Goal: Communication & Community: Answer question/provide support

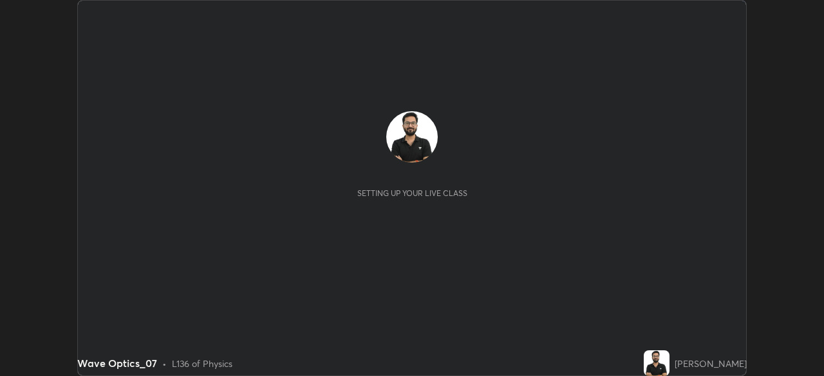
scroll to position [376, 823]
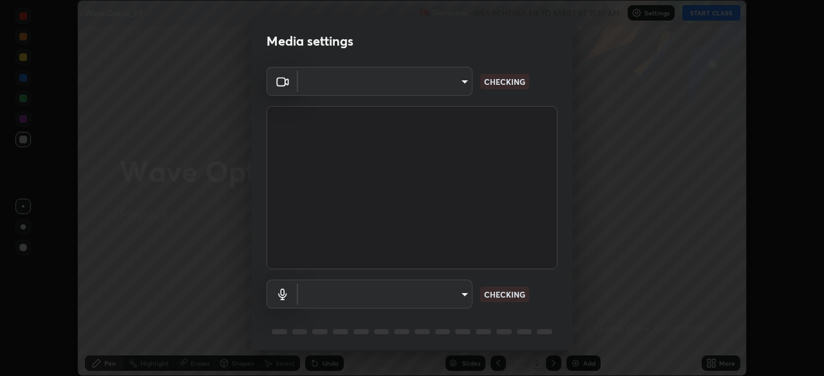
type input "19a482830878983fd0552869741ef386819b9525d32c61545a9681b82595fb35"
type input "communications"
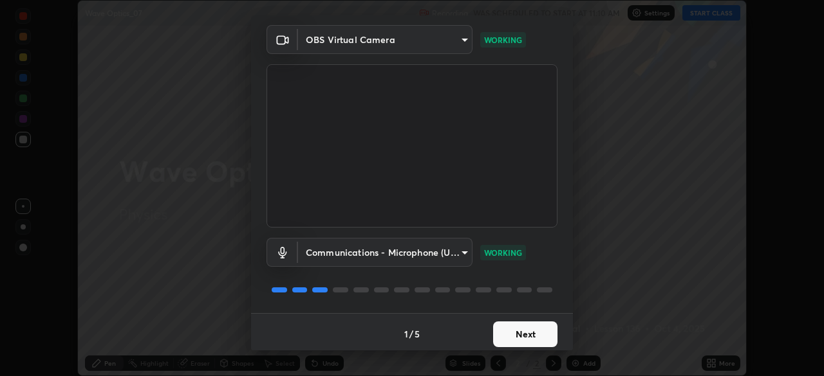
scroll to position [46, 0]
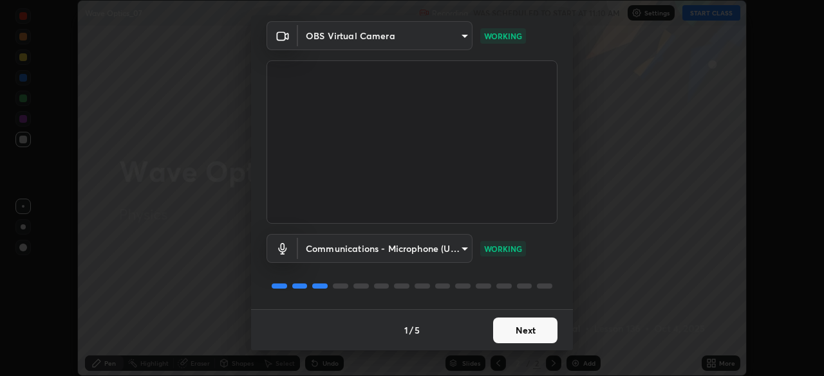
click at [509, 334] on button "Next" at bounding box center [525, 331] width 64 height 26
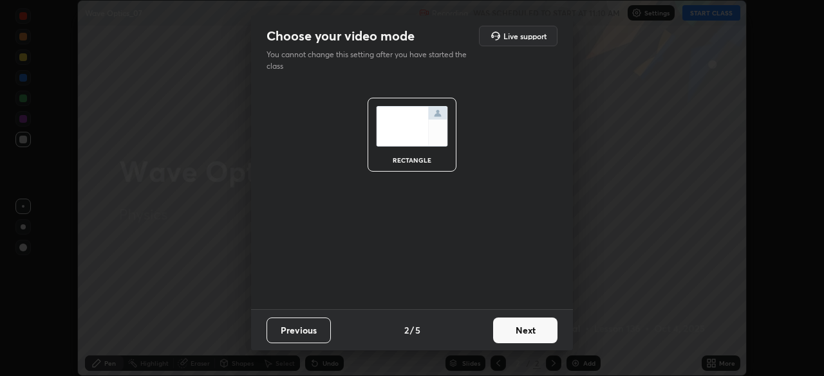
click at [512, 335] on button "Next" at bounding box center [525, 331] width 64 height 26
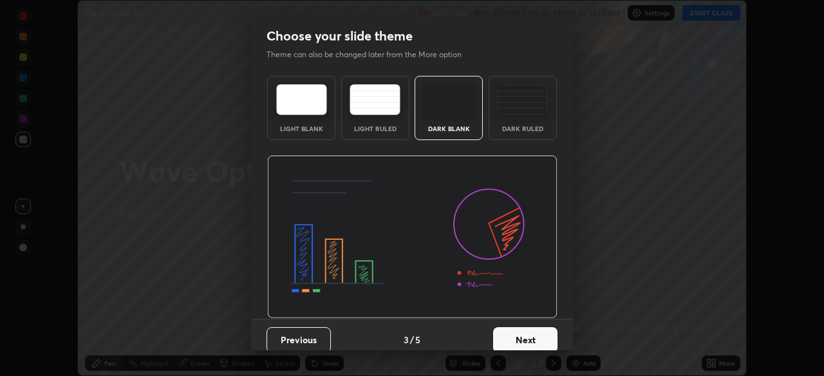
click at [510, 121] on div "Dark Ruled" at bounding box center [522, 108] width 68 height 64
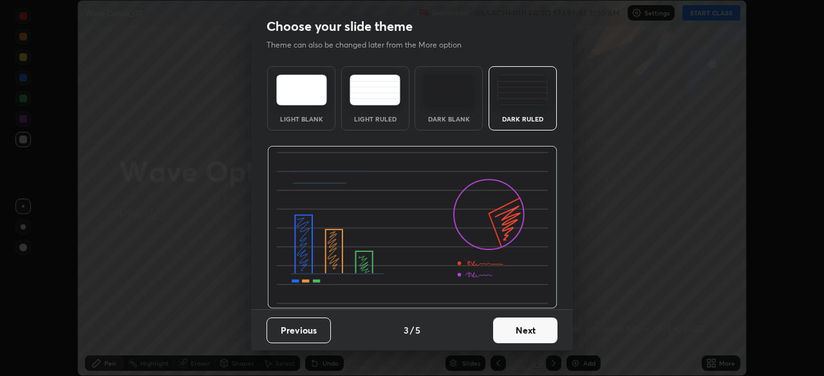
click at [508, 340] on button "Next" at bounding box center [525, 331] width 64 height 26
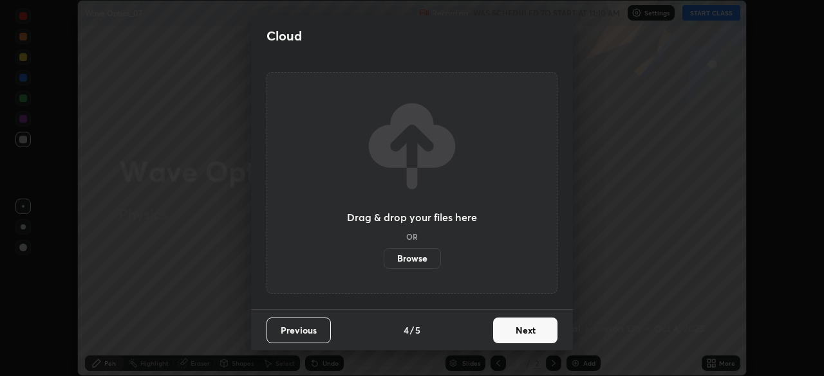
scroll to position [0, 0]
click at [511, 338] on button "Next" at bounding box center [525, 331] width 64 height 26
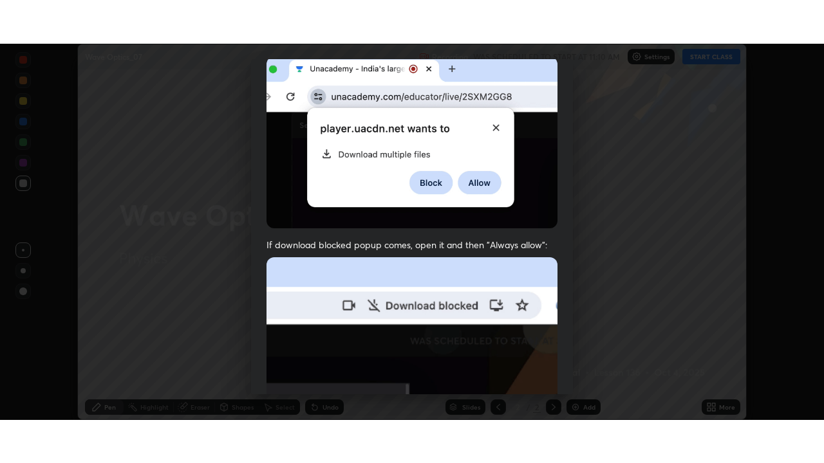
scroll to position [308, 0]
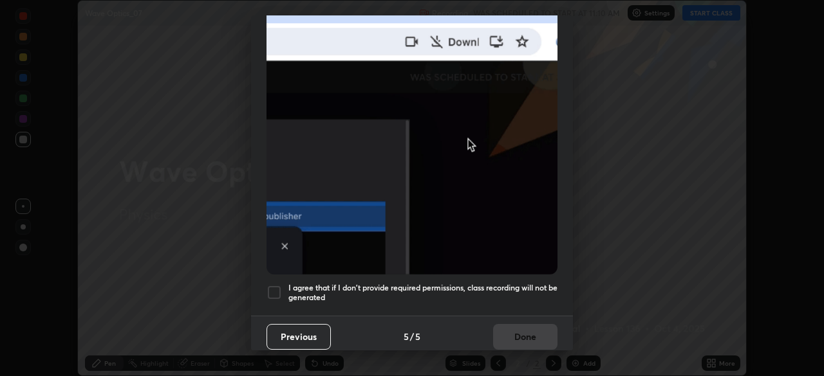
click at [466, 283] on h5 "I agree that if I don't provide required permissions, class recording will not …" at bounding box center [422, 293] width 269 height 20
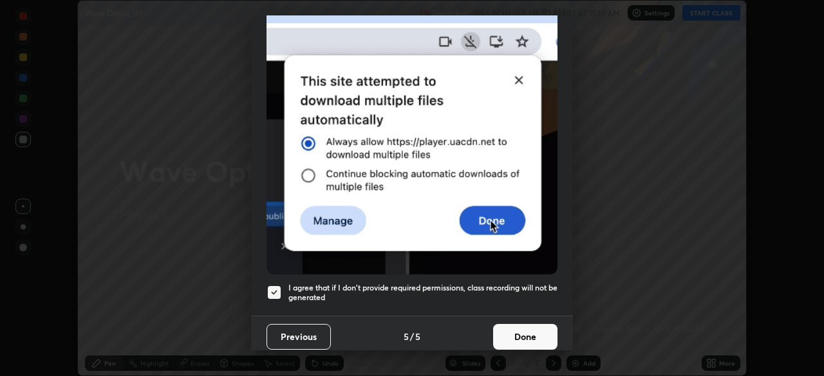
click at [513, 335] on button "Done" at bounding box center [525, 337] width 64 height 26
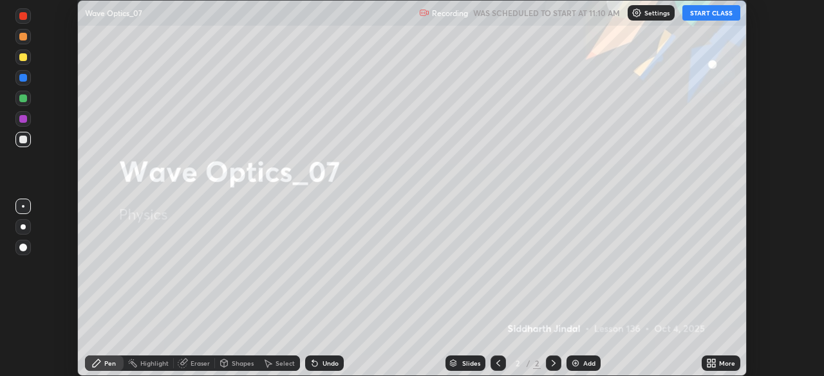
click at [724, 371] on div "More" at bounding box center [720, 363] width 39 height 15
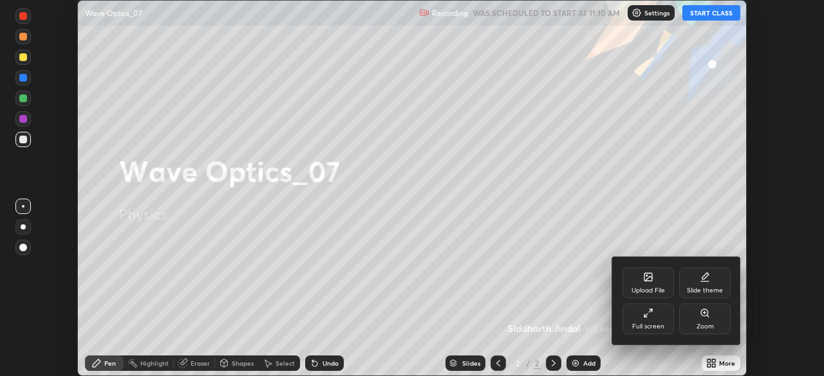
click at [654, 322] on div "Full screen" at bounding box center [647, 319] width 51 height 31
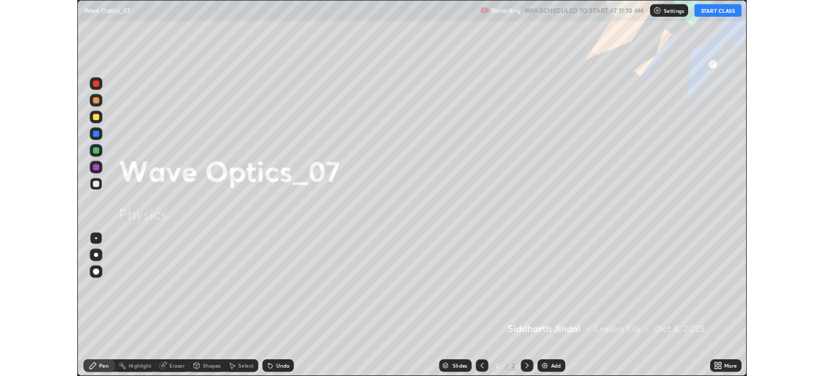
scroll to position [463, 824]
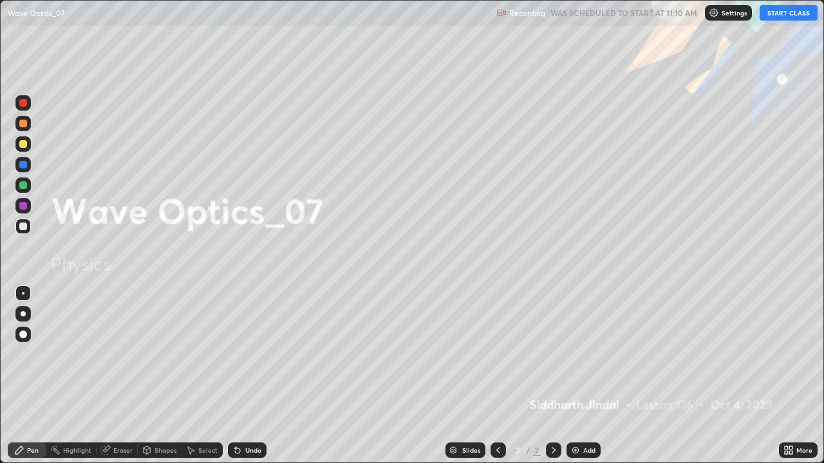
click at [785, 14] on button "START CLASS" at bounding box center [788, 12] width 58 height 15
click at [553, 376] on icon at bounding box center [553, 450] width 10 height 10
click at [578, 376] on img at bounding box center [575, 450] width 10 height 10
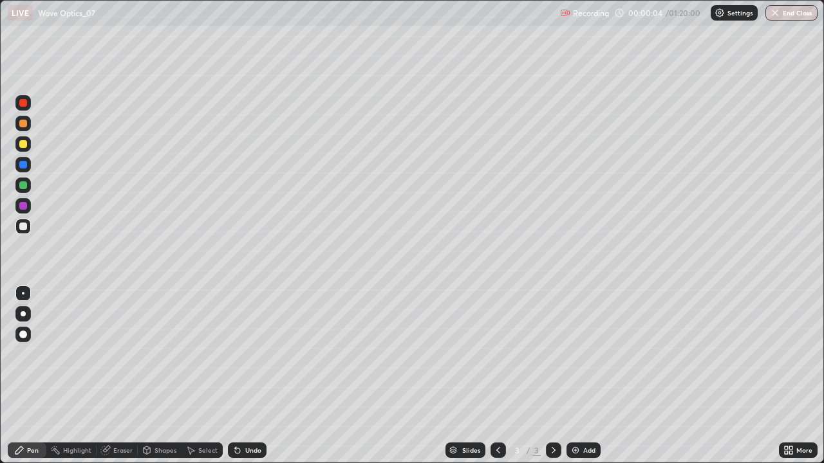
click at [23, 314] on div at bounding box center [23, 313] width 5 height 5
click at [23, 234] on div at bounding box center [22, 226] width 15 height 15
click at [248, 376] on div "Undo" at bounding box center [247, 450] width 39 height 15
click at [255, 376] on div "Undo" at bounding box center [247, 450] width 39 height 15
click at [204, 376] on div "Select" at bounding box center [207, 450] width 19 height 6
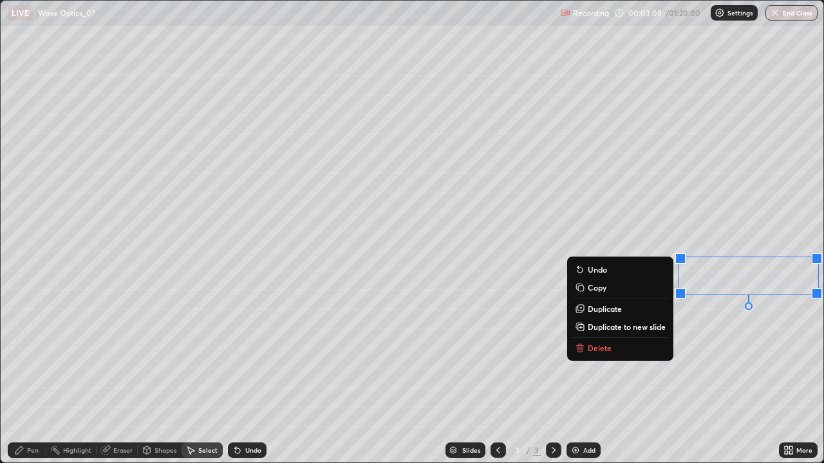
click at [638, 351] on button "Delete" at bounding box center [620, 347] width 96 height 15
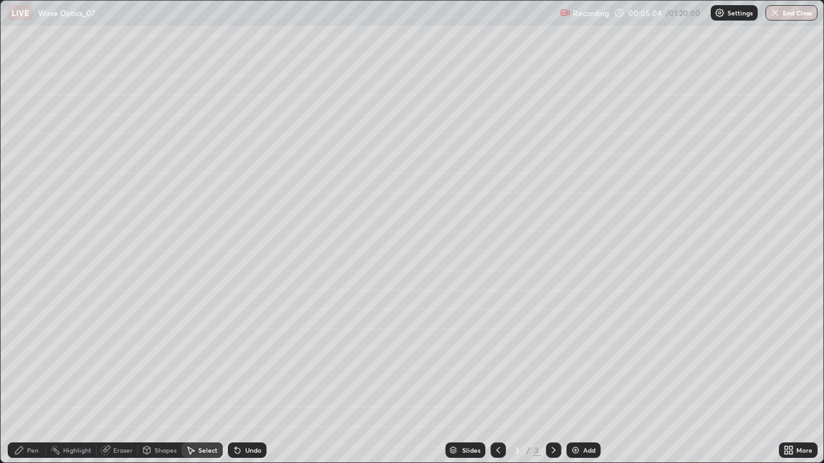
click at [552, 376] on icon at bounding box center [553, 450] width 10 height 10
click at [571, 376] on img at bounding box center [575, 450] width 10 height 10
click at [26, 376] on div "Pen" at bounding box center [27, 450] width 39 height 15
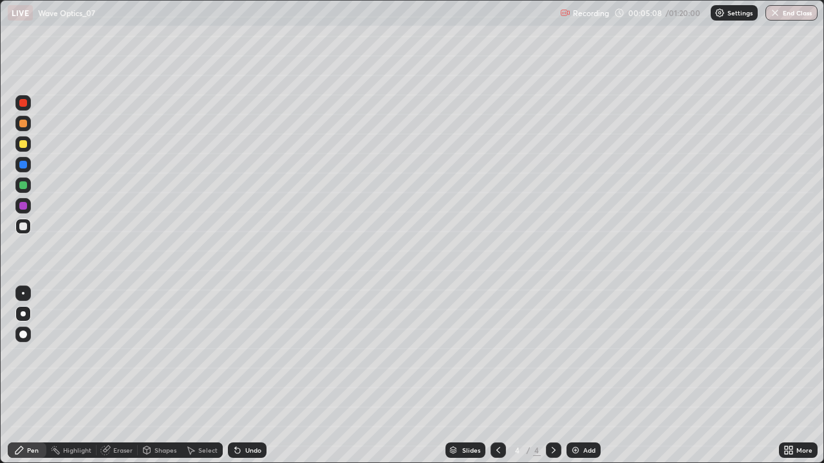
click at [24, 228] on div at bounding box center [23, 227] width 8 height 8
click at [24, 142] on div at bounding box center [23, 144] width 8 height 8
click at [553, 376] on icon at bounding box center [553, 450] width 10 height 10
click at [578, 376] on div "Add" at bounding box center [583, 450] width 34 height 15
click at [24, 185] on div at bounding box center [23, 185] width 8 height 8
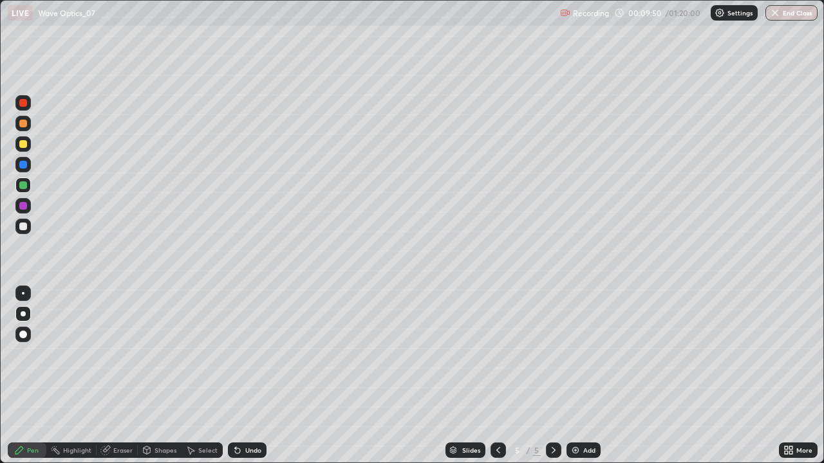
click at [553, 376] on div at bounding box center [553, 450] width 15 height 15
click at [554, 376] on div at bounding box center [553, 450] width 15 height 15
click at [571, 376] on div "Add" at bounding box center [583, 450] width 34 height 15
click at [25, 230] on div at bounding box center [23, 227] width 8 height 8
click at [159, 376] on div "Shapes" at bounding box center [165, 450] width 22 height 6
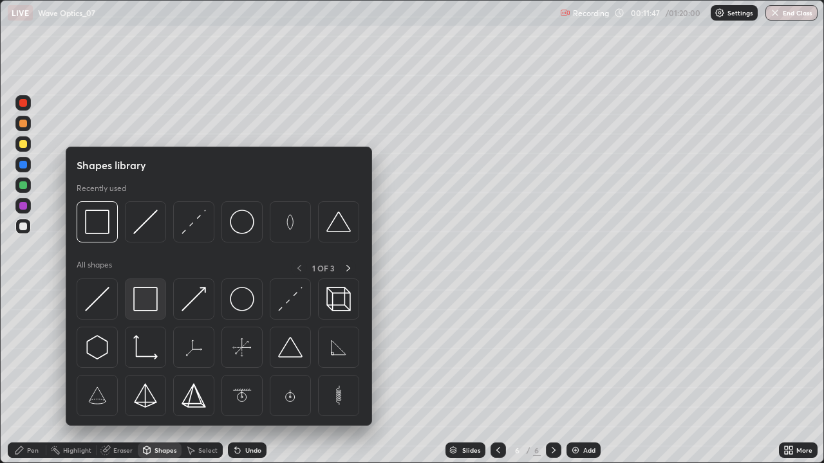
click at [151, 304] on img at bounding box center [145, 299] width 24 height 24
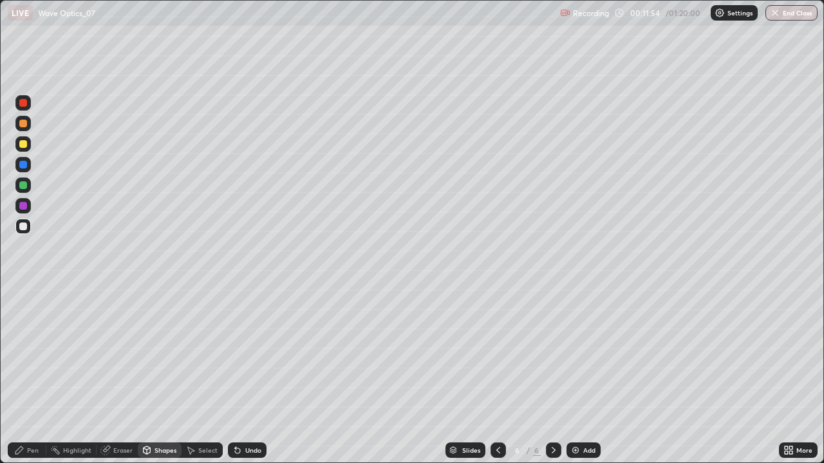
click at [35, 376] on div "Pen" at bounding box center [27, 450] width 39 height 15
click at [246, 376] on div "Undo" at bounding box center [247, 450] width 39 height 15
click at [204, 376] on div "Select" at bounding box center [207, 450] width 19 height 6
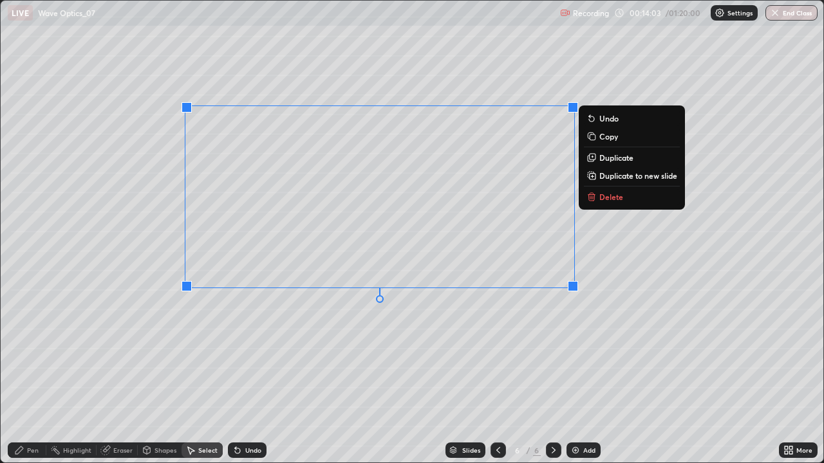
click at [601, 202] on button "Delete" at bounding box center [632, 196] width 96 height 15
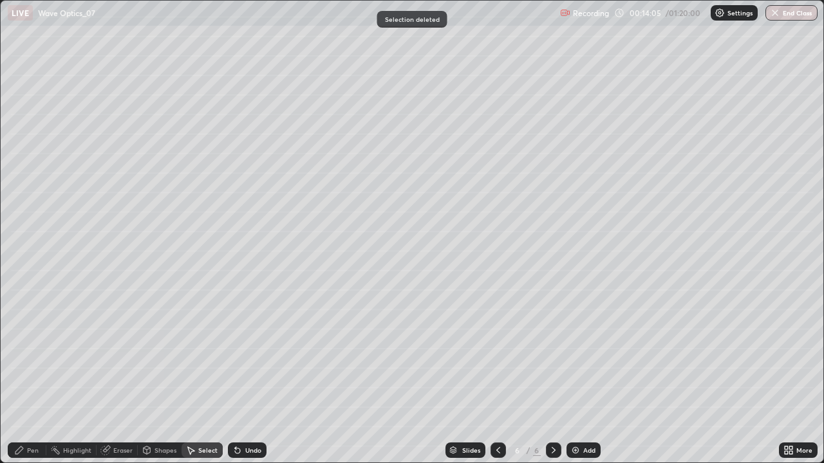
click at [32, 376] on div "Pen" at bounding box center [33, 450] width 12 height 6
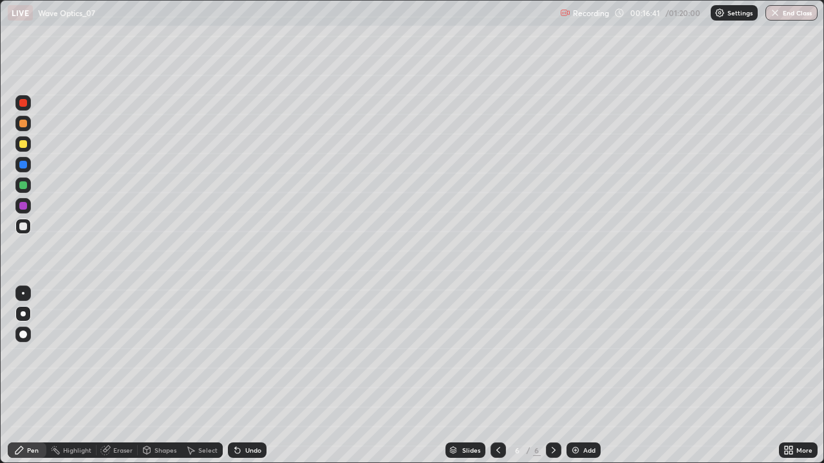
click at [790, 376] on icon at bounding box center [790, 452] width 3 height 3
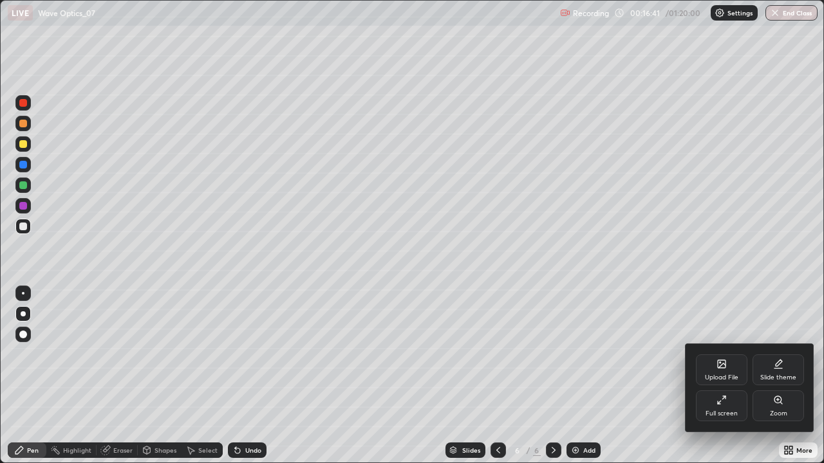
click at [725, 376] on div "Full screen" at bounding box center [721, 414] width 32 height 6
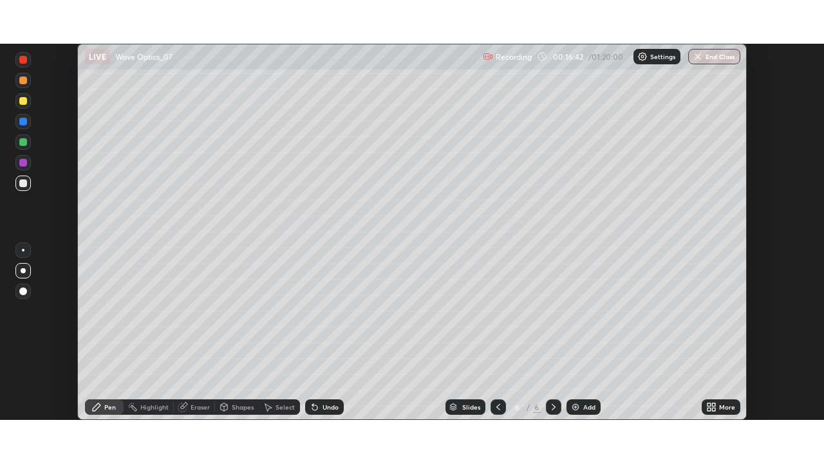
scroll to position [63967, 63520]
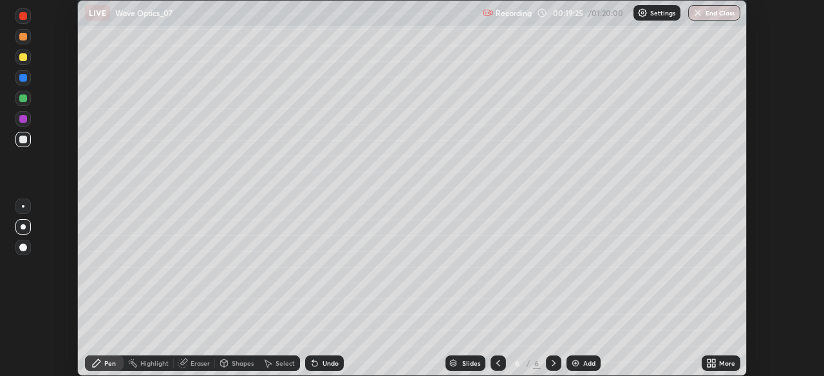
click at [722, 367] on div "More" at bounding box center [720, 363] width 39 height 15
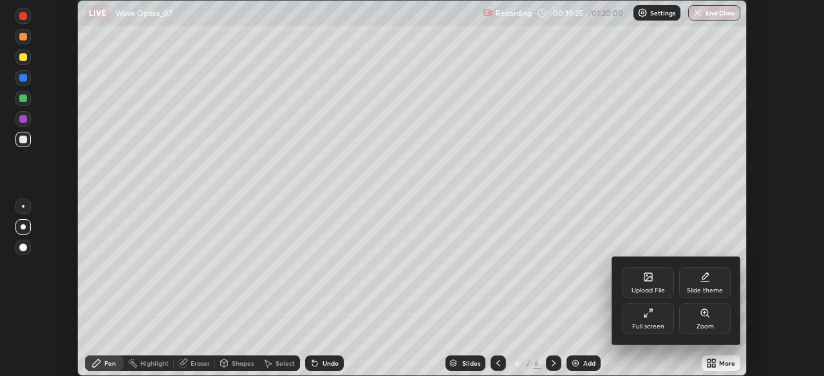
click at [657, 324] on div "Full screen" at bounding box center [648, 327] width 32 height 6
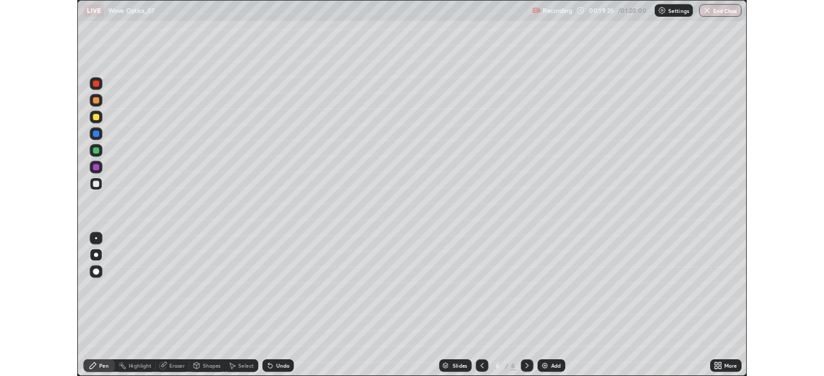
scroll to position [463, 824]
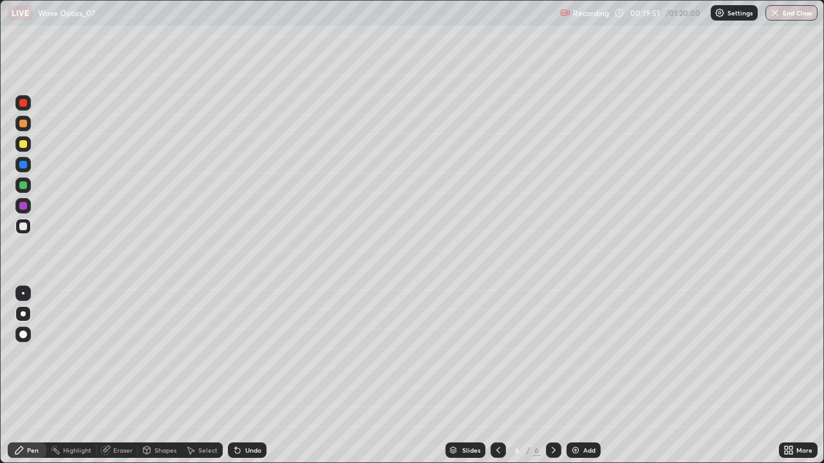
click at [235, 376] on icon at bounding box center [237, 450] width 5 height 5
click at [237, 376] on icon at bounding box center [237, 450] width 5 height 5
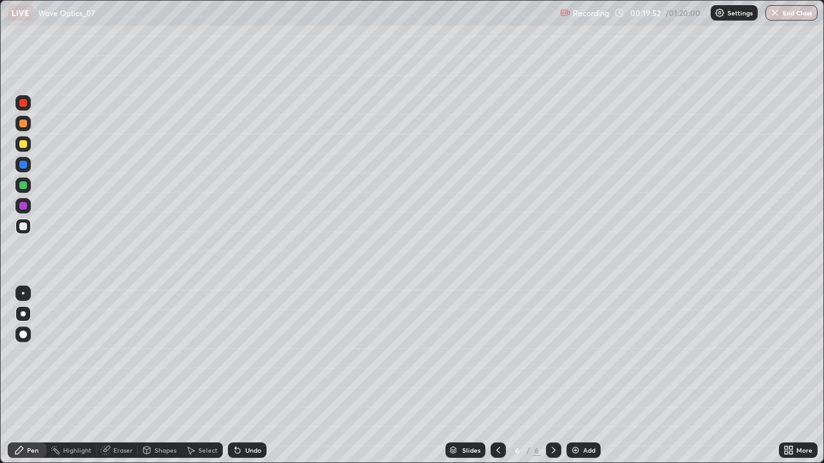
click at [237, 376] on icon at bounding box center [237, 450] width 5 height 5
click at [255, 376] on div "Undo" at bounding box center [253, 450] width 16 height 6
click at [235, 376] on icon at bounding box center [237, 450] width 5 height 5
click at [235, 376] on icon at bounding box center [235, 447] width 1 height 1
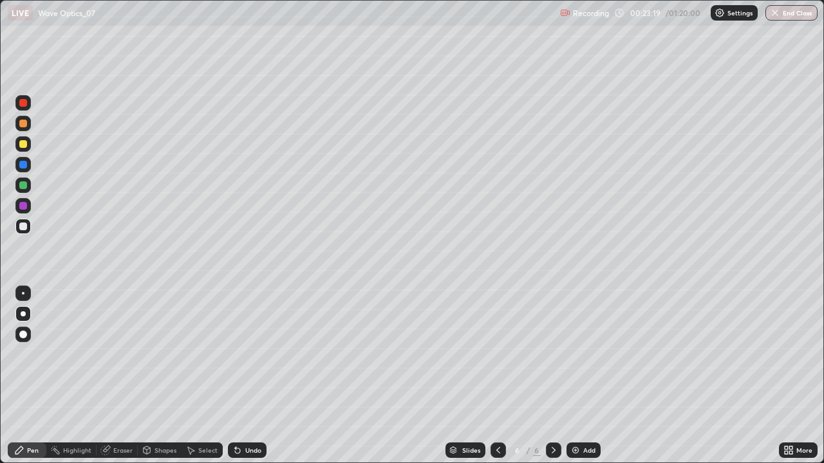
click at [24, 186] on div at bounding box center [23, 185] width 8 height 8
click at [251, 376] on div "Undo" at bounding box center [247, 450] width 39 height 15
click at [246, 376] on div "Undo" at bounding box center [253, 450] width 16 height 6
click at [251, 376] on div "Undo" at bounding box center [253, 450] width 16 height 6
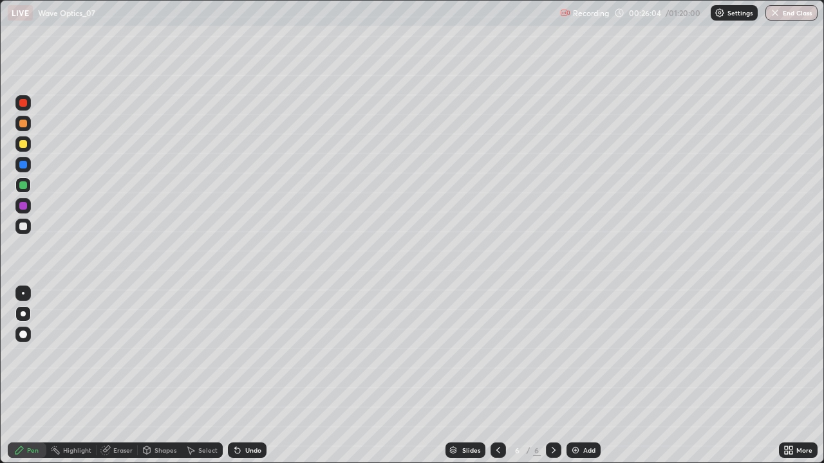
click at [249, 376] on div "Undo" at bounding box center [253, 450] width 16 height 6
click at [252, 376] on div "Undo" at bounding box center [253, 450] width 16 height 6
click at [250, 376] on div "Undo" at bounding box center [253, 450] width 16 height 6
click at [552, 376] on icon at bounding box center [553, 450] width 10 height 10
click at [578, 376] on img at bounding box center [575, 450] width 10 height 10
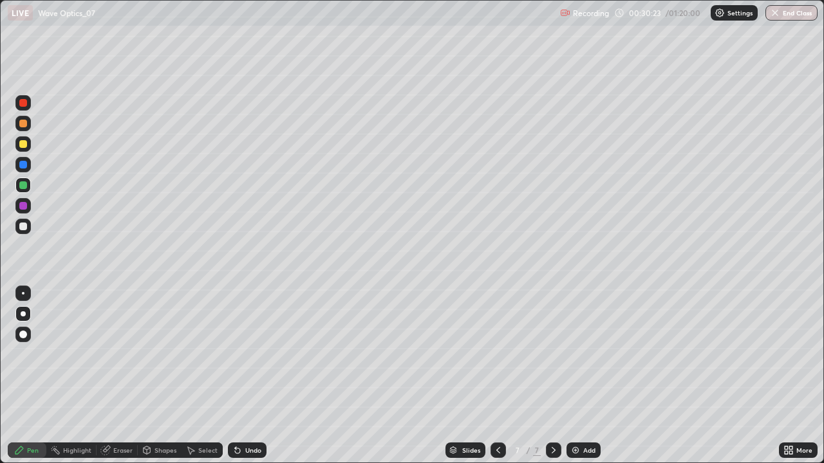
click at [22, 228] on div at bounding box center [23, 227] width 8 height 8
click at [201, 376] on div "Select" at bounding box center [207, 450] width 19 height 6
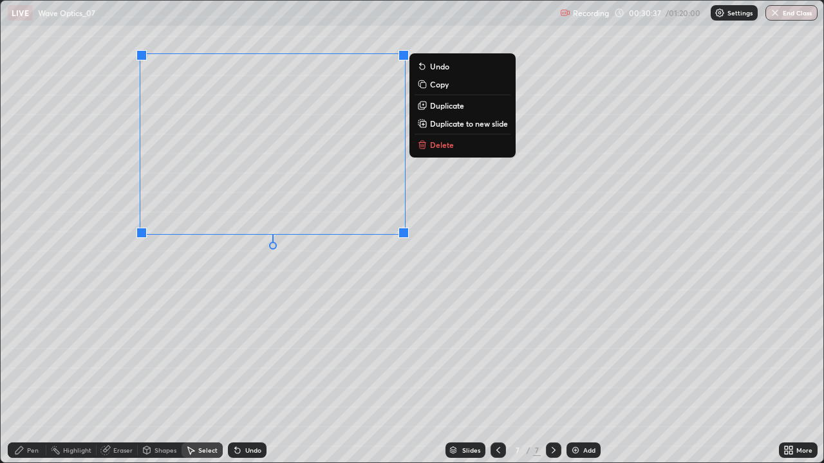
click at [441, 106] on p "Duplicate" at bounding box center [447, 105] width 34 height 10
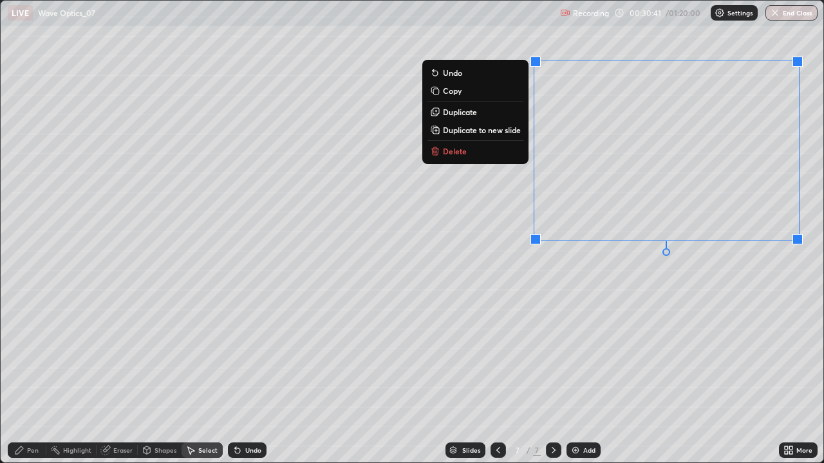
click at [28, 376] on div "Pen" at bounding box center [33, 450] width 12 height 6
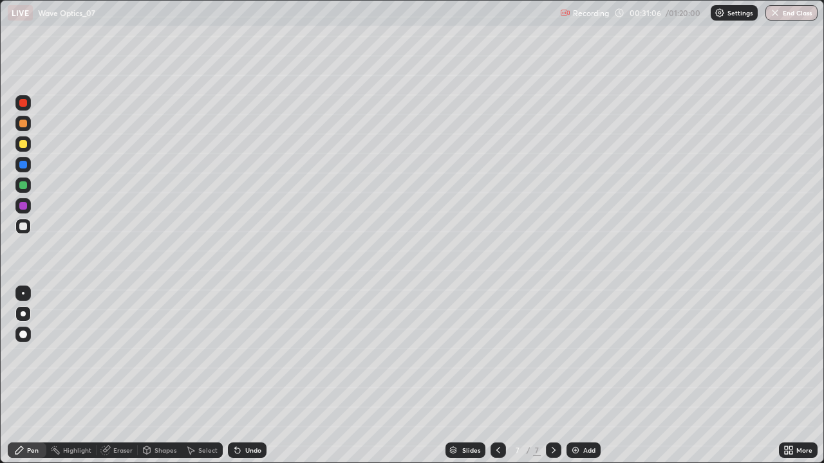
click at [248, 376] on div "Undo" at bounding box center [253, 450] width 16 height 6
click at [240, 376] on icon at bounding box center [237, 450] width 10 height 10
click at [241, 376] on div "Undo" at bounding box center [247, 450] width 39 height 15
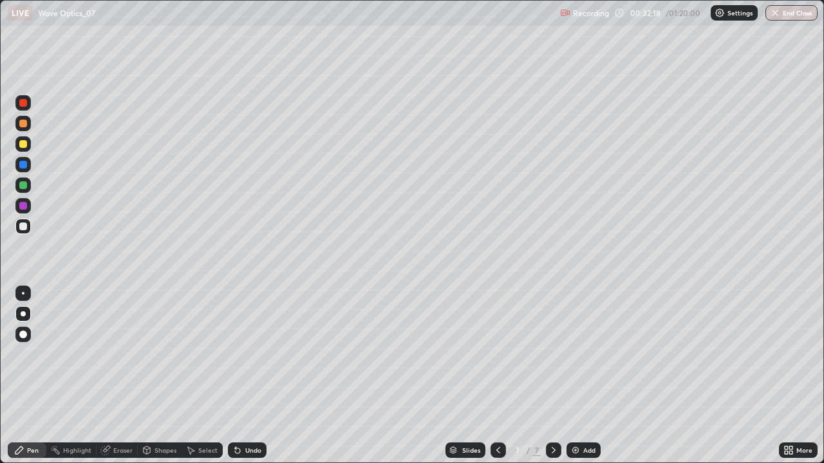
click at [23, 187] on div at bounding box center [23, 185] width 8 height 8
click at [243, 376] on div "Undo" at bounding box center [247, 450] width 39 height 15
click at [241, 376] on div "Undo" at bounding box center [247, 450] width 39 height 15
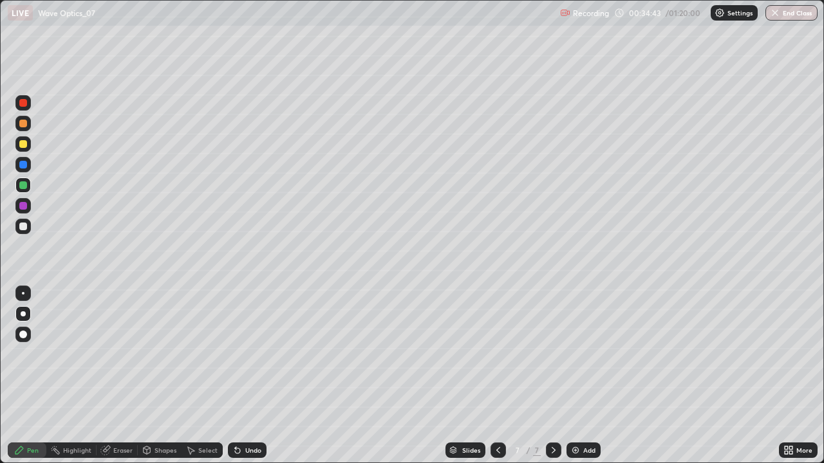
click at [246, 376] on div "Undo" at bounding box center [253, 450] width 16 height 6
click at [24, 142] on div at bounding box center [23, 144] width 8 height 8
click at [240, 376] on icon at bounding box center [237, 450] width 10 height 10
click at [237, 376] on div "Undo" at bounding box center [247, 450] width 39 height 15
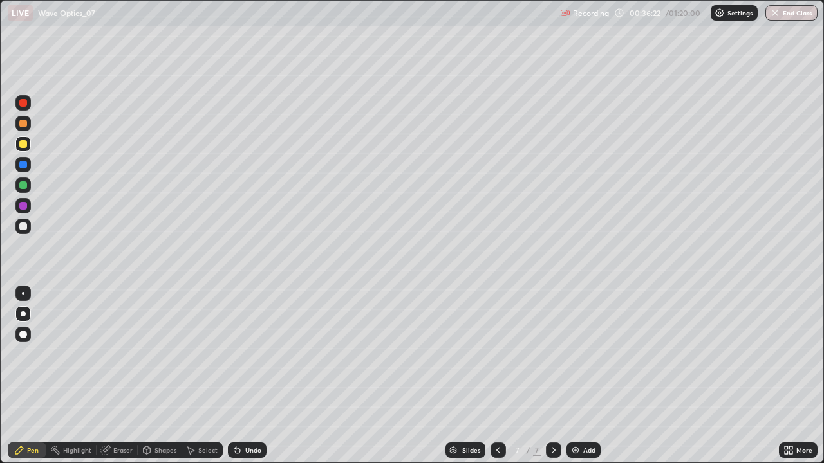
click at [248, 376] on div "Undo" at bounding box center [253, 450] width 16 height 6
click at [21, 166] on div at bounding box center [23, 165] width 8 height 8
click at [241, 376] on div "Undo" at bounding box center [247, 450] width 39 height 15
click at [245, 376] on div "Undo" at bounding box center [253, 450] width 16 height 6
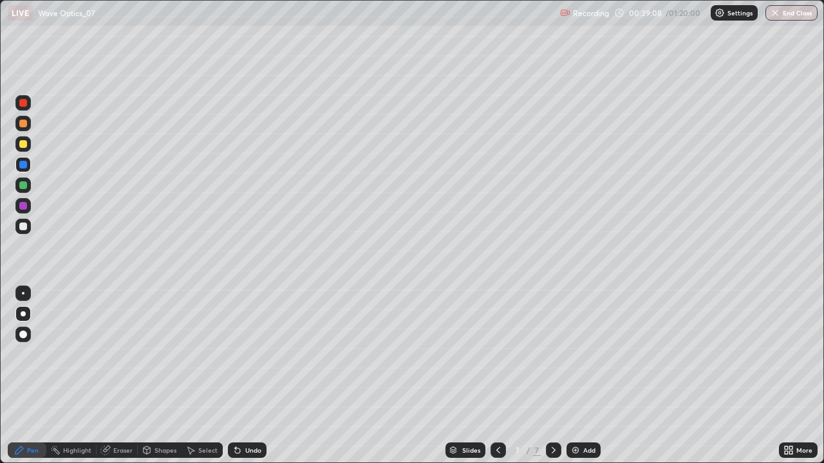
click at [245, 376] on div "Undo" at bounding box center [253, 450] width 16 height 6
click at [248, 376] on div "Undo" at bounding box center [253, 450] width 16 height 6
click at [250, 376] on div "Undo" at bounding box center [253, 450] width 16 height 6
click at [246, 376] on div "Undo" at bounding box center [247, 450] width 39 height 15
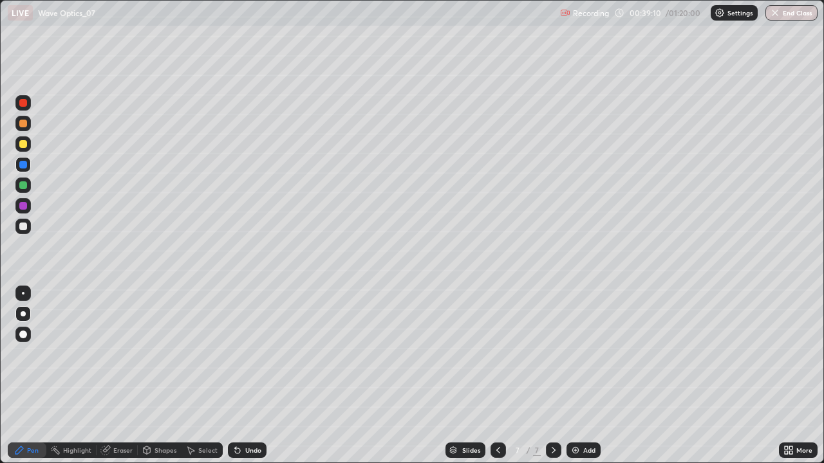
click at [246, 376] on div "Undo" at bounding box center [247, 450] width 39 height 15
click at [250, 376] on div "Undo" at bounding box center [247, 450] width 39 height 15
click at [249, 376] on div "Undo" at bounding box center [253, 450] width 16 height 6
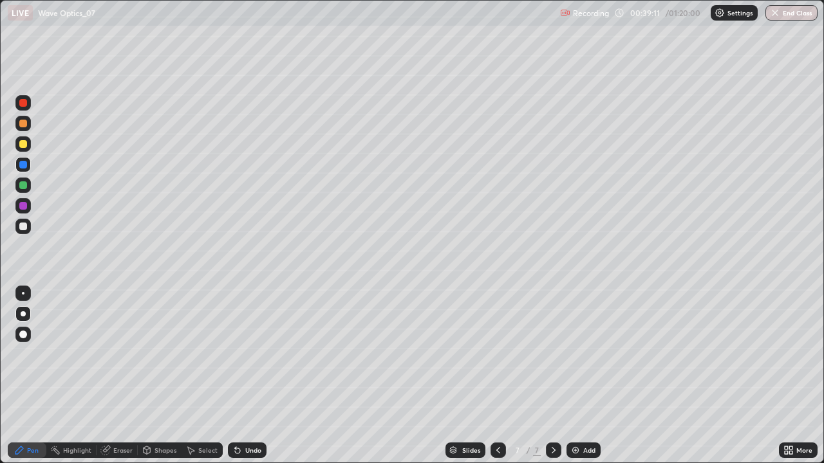
click at [246, 376] on div "Undo" at bounding box center [253, 450] width 16 height 6
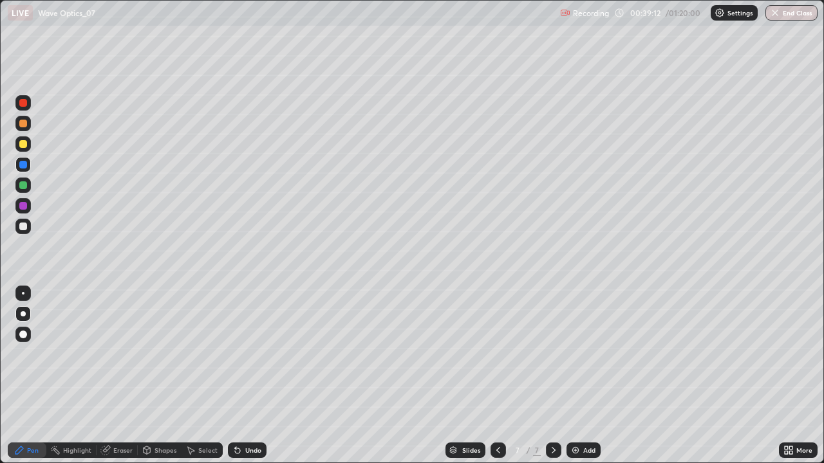
click at [245, 376] on div "Undo" at bounding box center [253, 450] width 16 height 6
click at [250, 376] on div "Undo" at bounding box center [247, 450] width 39 height 15
click at [246, 376] on div "Undo" at bounding box center [253, 450] width 16 height 6
click at [248, 376] on div "Undo" at bounding box center [253, 450] width 16 height 6
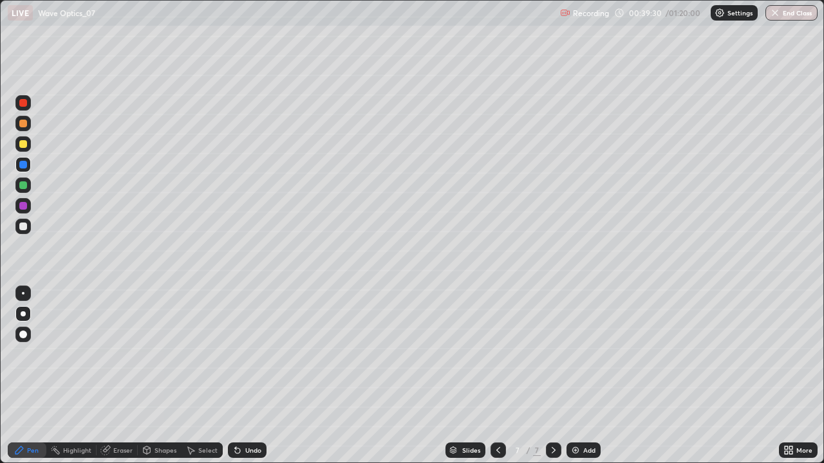
click at [23, 225] on div at bounding box center [23, 227] width 8 height 8
click at [553, 376] on icon at bounding box center [553, 450] width 4 height 6
click at [577, 376] on img at bounding box center [575, 450] width 10 height 10
click at [246, 376] on div "Undo" at bounding box center [253, 450] width 16 height 6
click at [25, 144] on div at bounding box center [23, 144] width 8 height 8
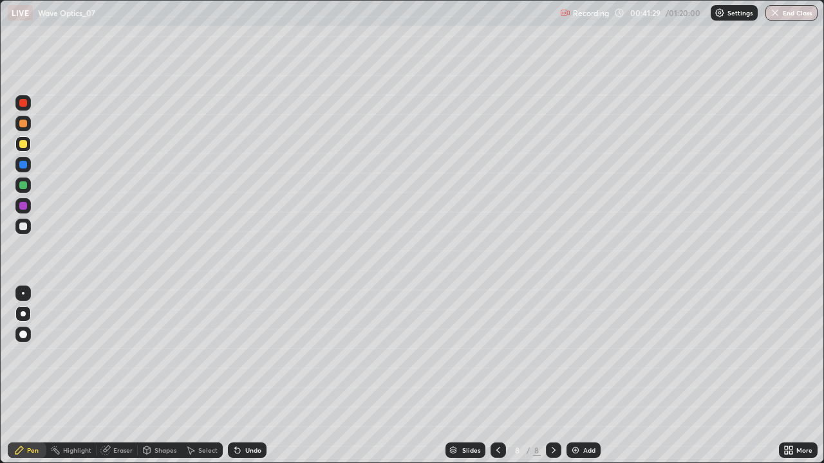
click at [795, 376] on div "More" at bounding box center [798, 450] width 39 height 15
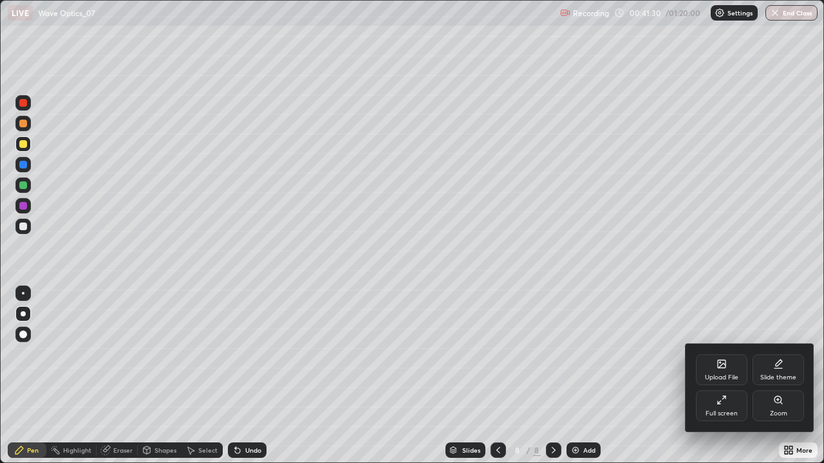
click at [725, 376] on div "Full screen" at bounding box center [721, 406] width 51 height 31
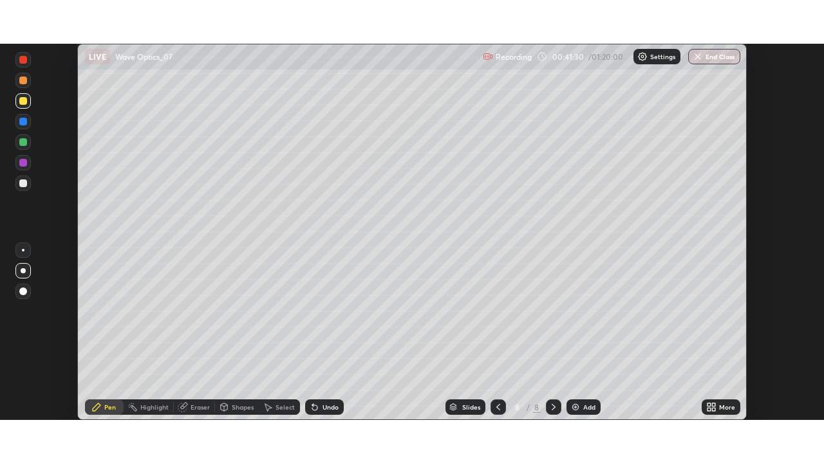
scroll to position [63967, 63520]
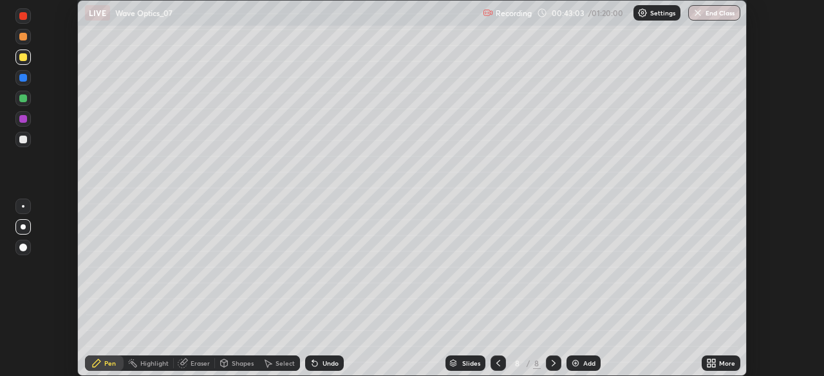
click at [717, 365] on div "More" at bounding box center [720, 363] width 39 height 15
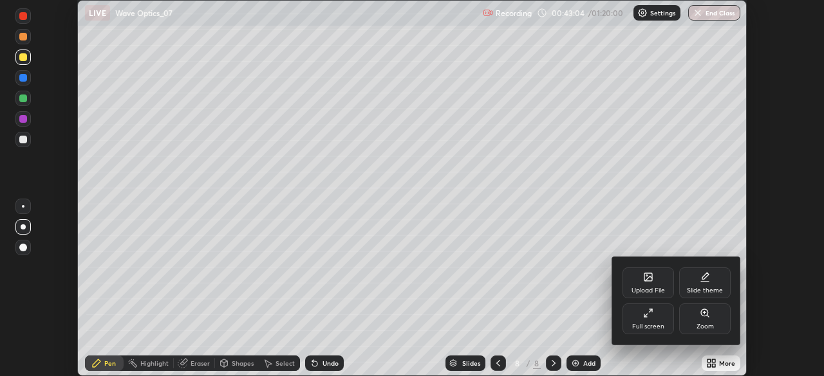
click at [652, 320] on div "Full screen" at bounding box center [647, 319] width 51 height 31
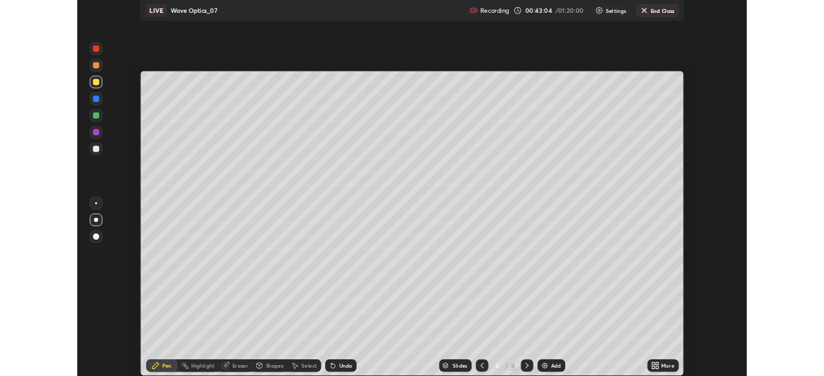
scroll to position [463, 824]
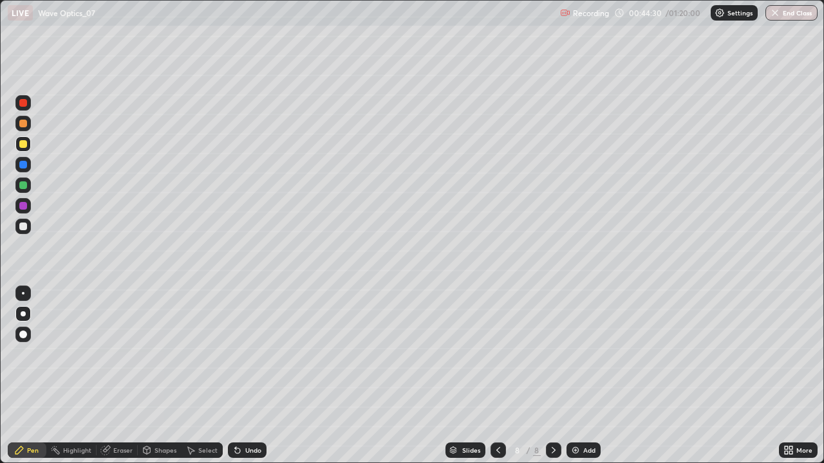
click at [796, 376] on div "More" at bounding box center [804, 450] width 16 height 6
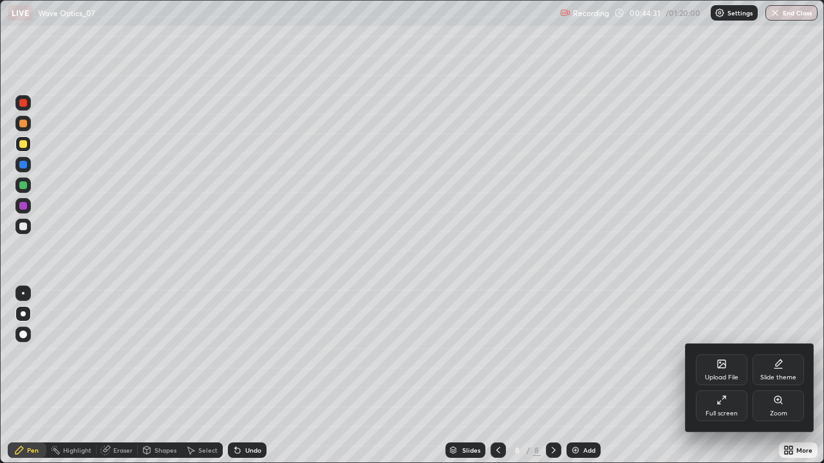
click at [719, 376] on div "Full screen" at bounding box center [721, 414] width 32 height 6
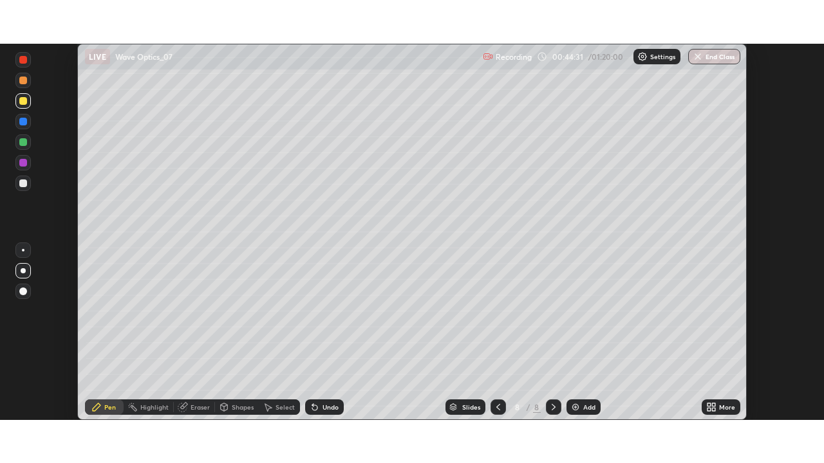
scroll to position [63967, 63520]
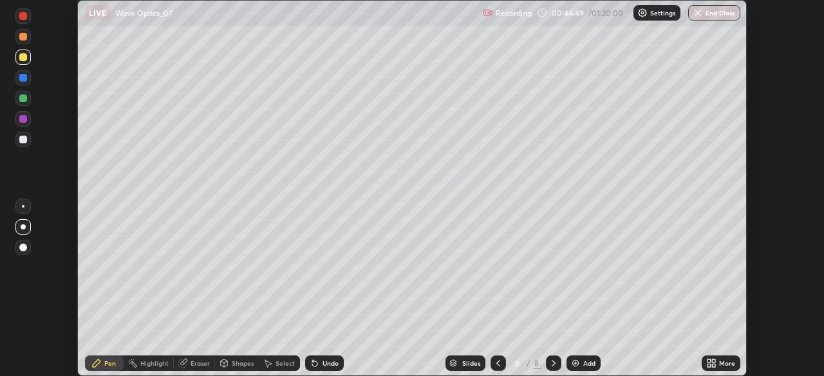
click at [723, 365] on div "More" at bounding box center [727, 363] width 16 height 6
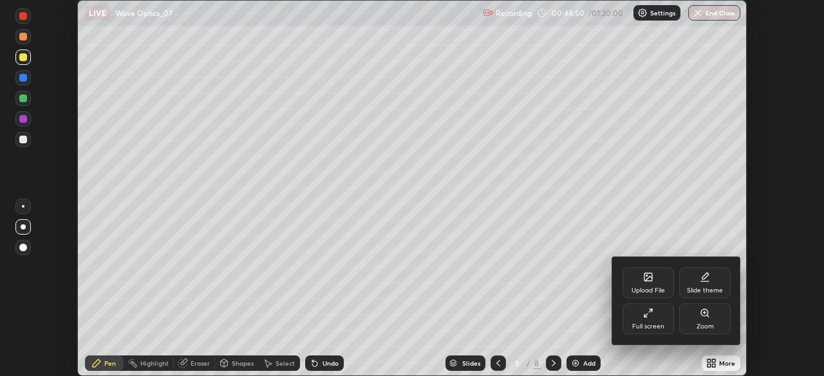
click at [656, 327] on div "Full screen" at bounding box center [648, 327] width 32 height 6
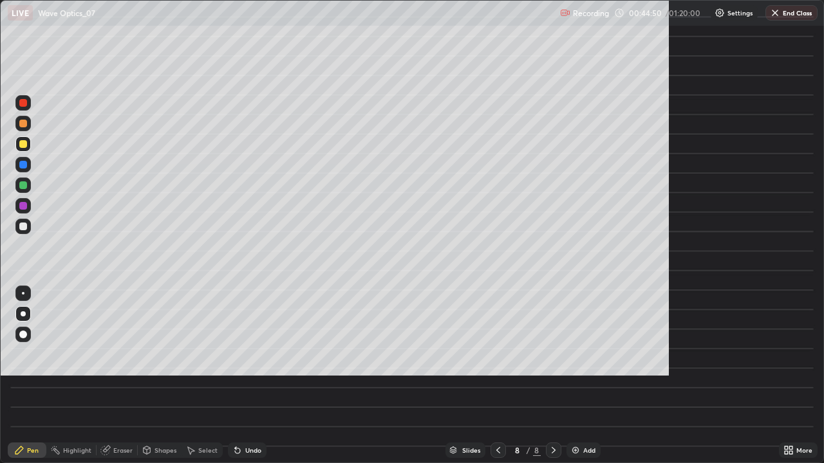
scroll to position [463, 824]
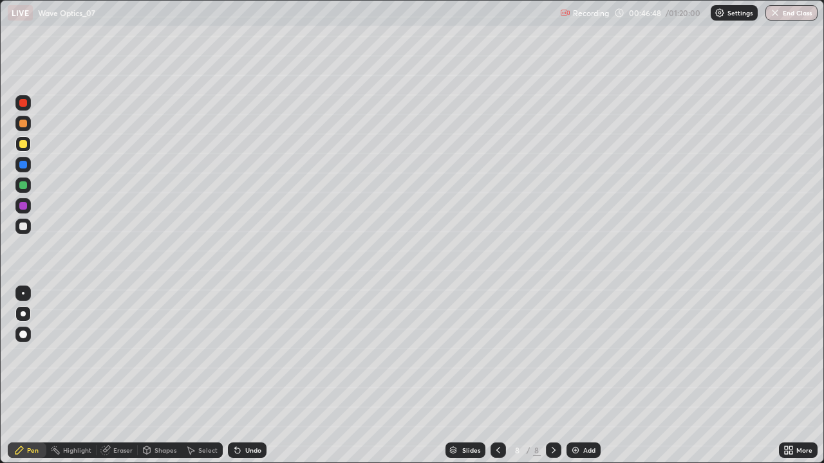
click at [252, 376] on div "Undo" at bounding box center [253, 450] width 16 height 6
click at [256, 376] on div "Undo" at bounding box center [253, 450] width 16 height 6
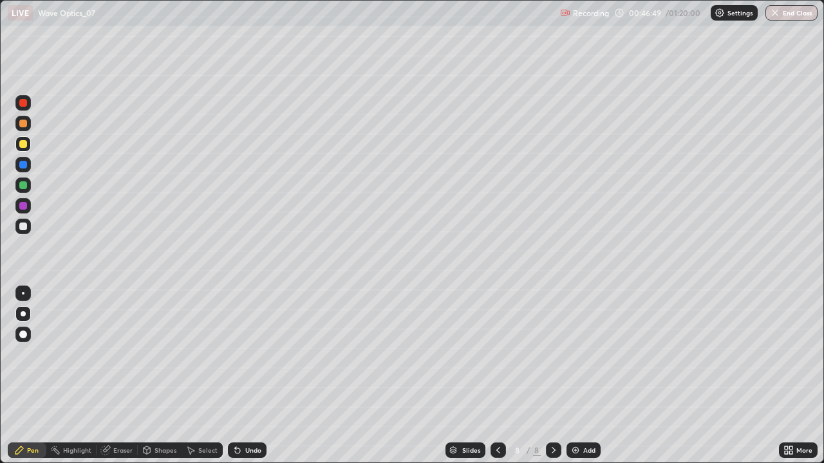
click at [259, 376] on div "Undo" at bounding box center [253, 450] width 16 height 6
click at [261, 376] on div "Undo" at bounding box center [247, 450] width 39 height 15
click at [262, 376] on div "Undo" at bounding box center [247, 450] width 39 height 15
click at [246, 376] on div "Undo" at bounding box center [253, 450] width 16 height 6
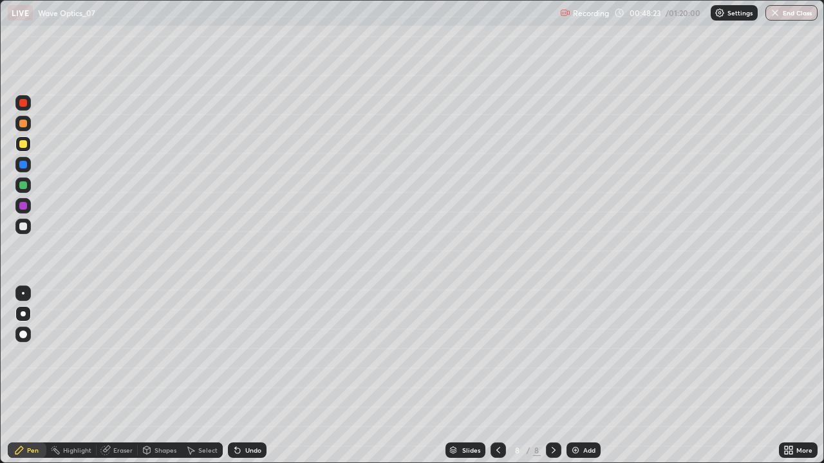
click at [242, 376] on div "Undo" at bounding box center [247, 450] width 39 height 15
click at [247, 376] on div "Undo" at bounding box center [253, 450] width 16 height 6
click at [248, 376] on div "Undo" at bounding box center [253, 450] width 16 height 6
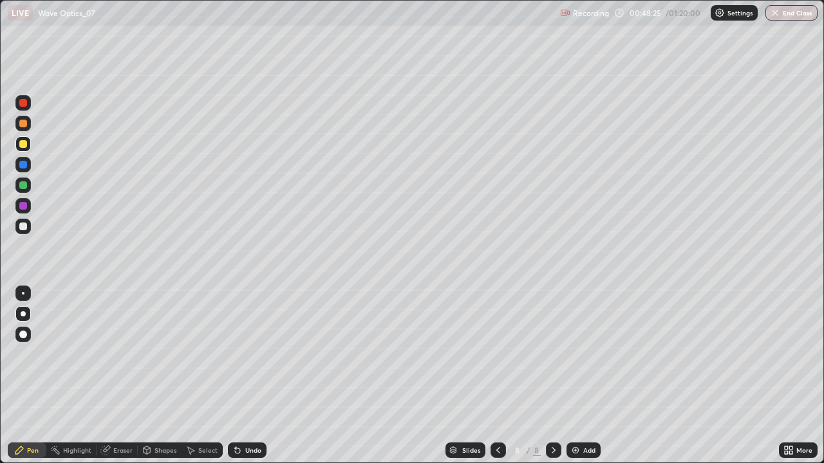
click at [246, 376] on div "Undo" at bounding box center [253, 450] width 16 height 6
click at [551, 376] on icon at bounding box center [553, 450] width 10 height 10
click at [577, 376] on img at bounding box center [575, 450] width 10 height 10
click at [25, 313] on div at bounding box center [23, 313] width 5 height 5
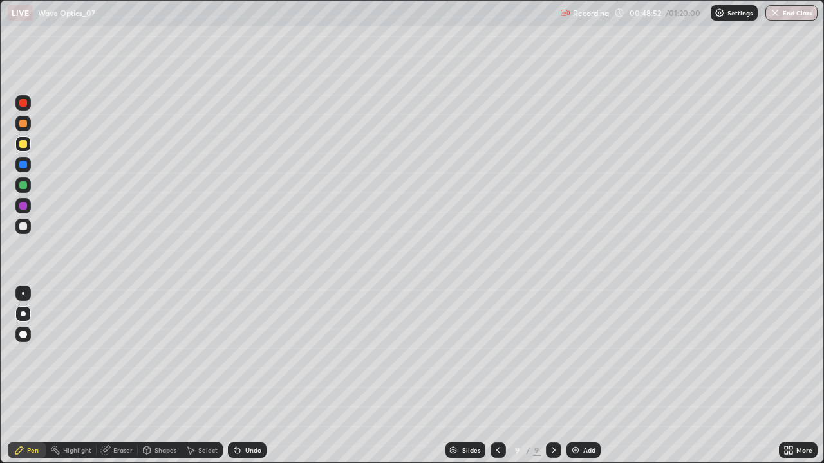
click at [20, 225] on div at bounding box center [23, 227] width 8 height 8
click at [160, 376] on div "Shapes" at bounding box center [165, 450] width 22 height 6
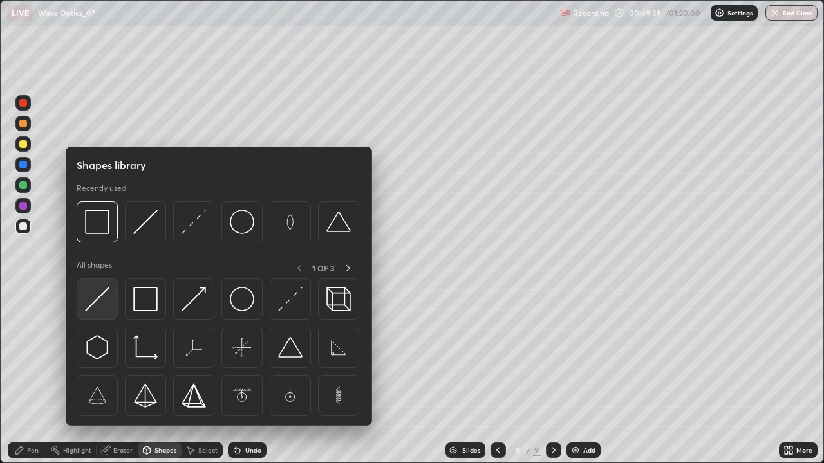
click at [98, 306] on img at bounding box center [97, 299] width 24 height 24
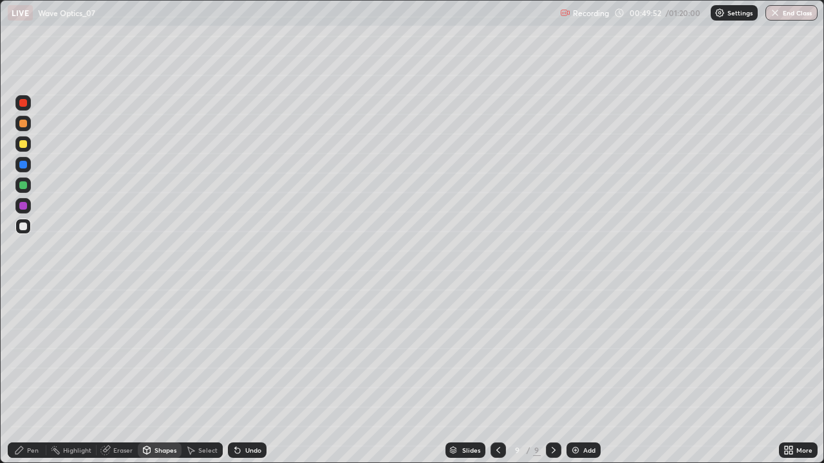
click at [163, 376] on div "Shapes" at bounding box center [165, 450] width 22 height 6
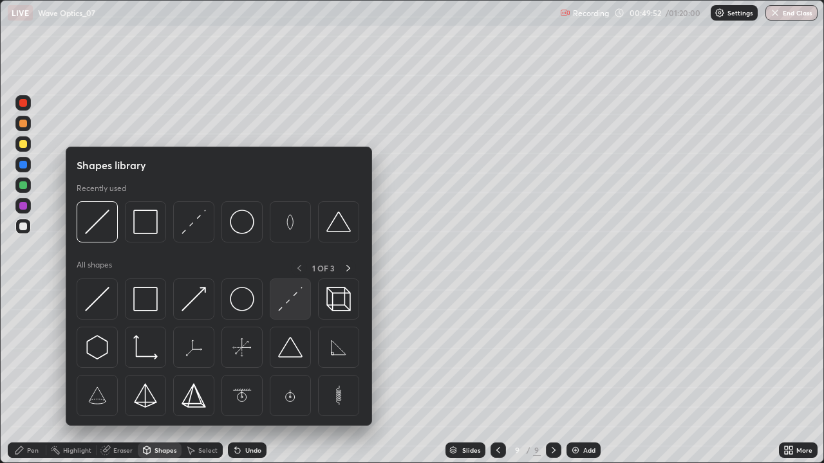
click at [286, 309] on img at bounding box center [290, 299] width 24 height 24
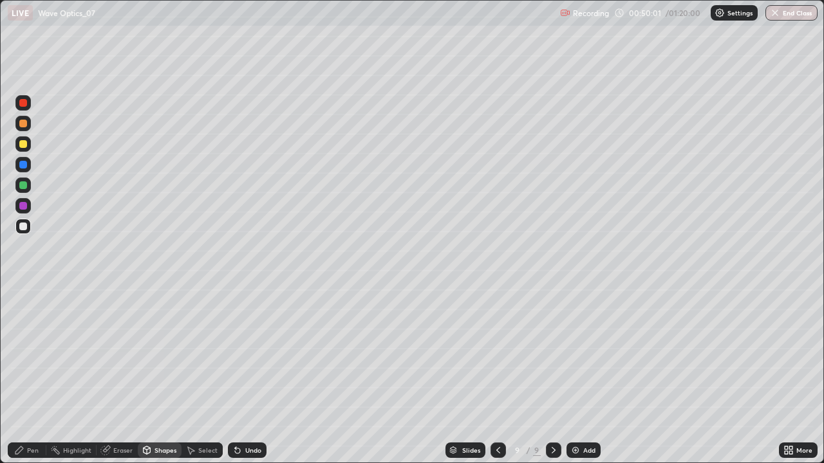
click at [154, 376] on div "Shapes" at bounding box center [165, 450] width 22 height 6
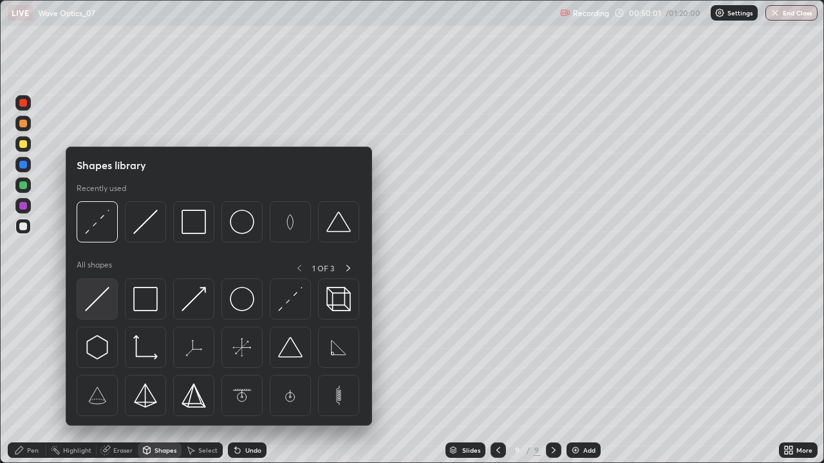
click at [102, 307] on img at bounding box center [97, 299] width 24 height 24
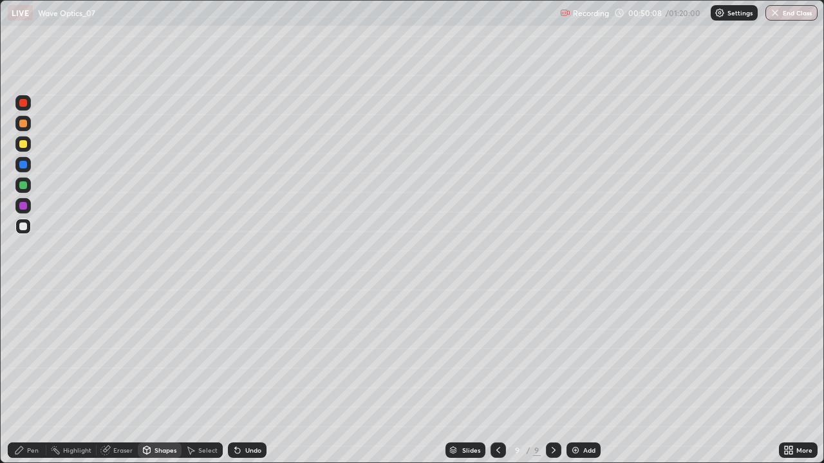
click at [34, 376] on div "Pen" at bounding box center [33, 450] width 12 height 6
click at [165, 376] on div "Shapes" at bounding box center [165, 450] width 22 height 6
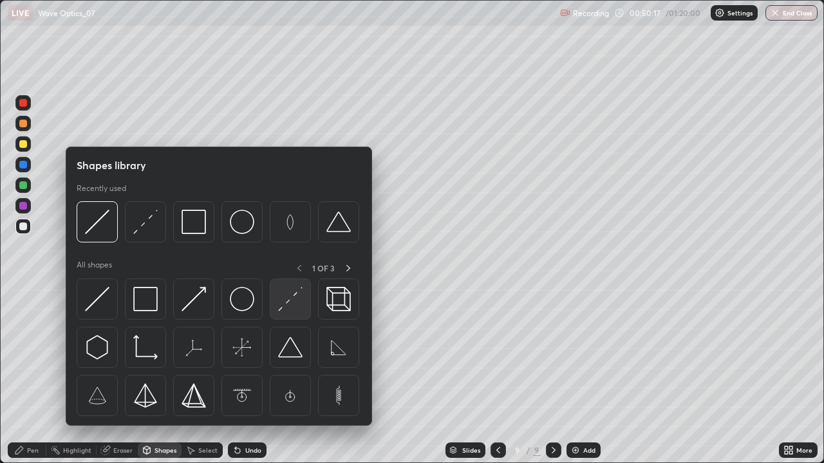
click at [289, 306] on img at bounding box center [290, 299] width 24 height 24
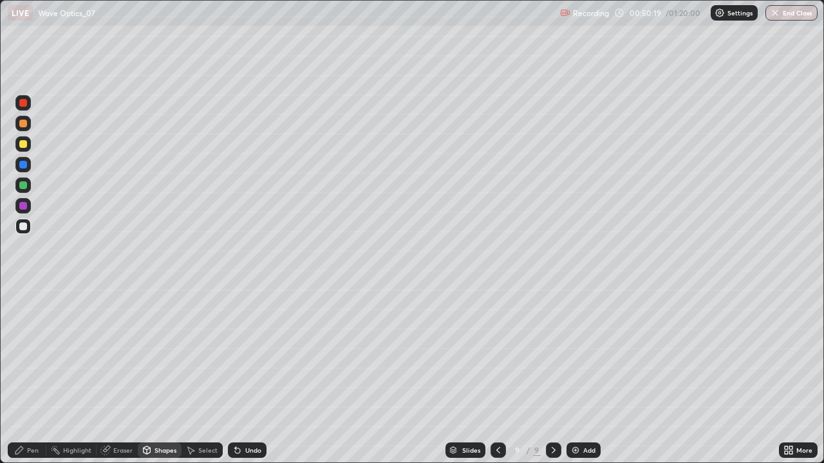
click at [160, 376] on div "Shapes" at bounding box center [165, 450] width 22 height 6
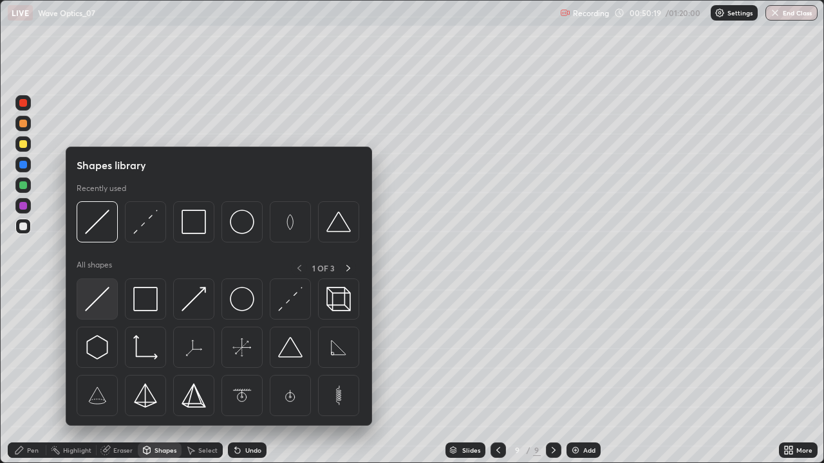
click at [98, 302] on img at bounding box center [97, 299] width 24 height 24
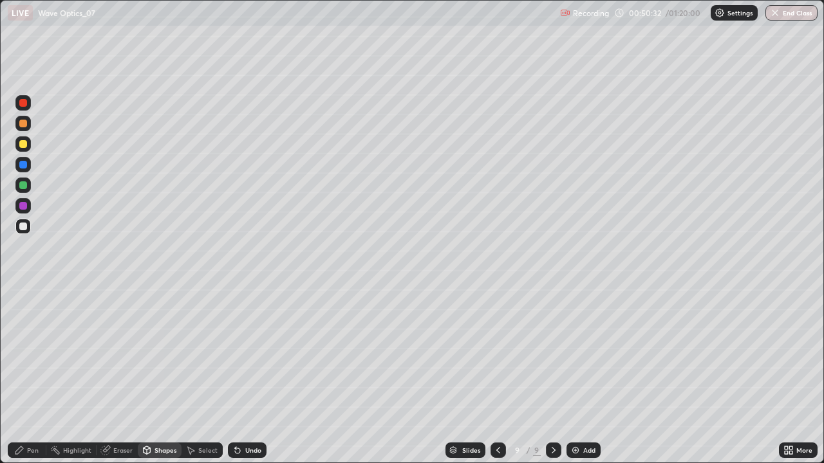
click at [36, 376] on div "Pen" at bounding box center [33, 450] width 12 height 6
click at [152, 376] on div "Shapes" at bounding box center [160, 450] width 44 height 15
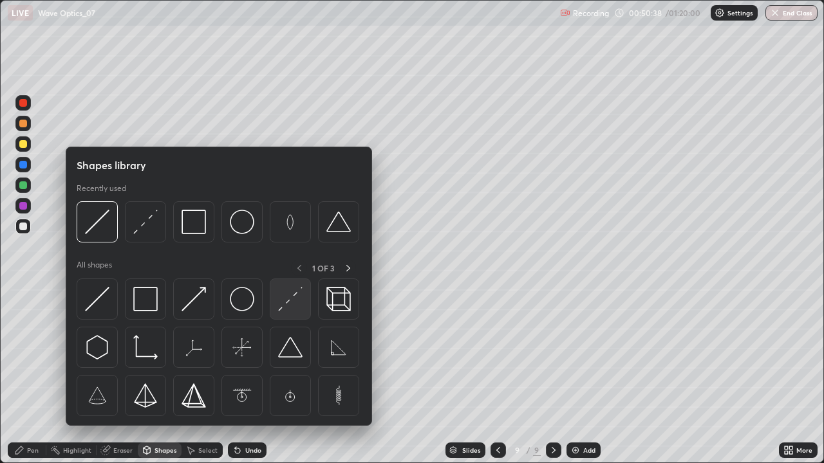
click at [284, 305] on img at bounding box center [290, 299] width 24 height 24
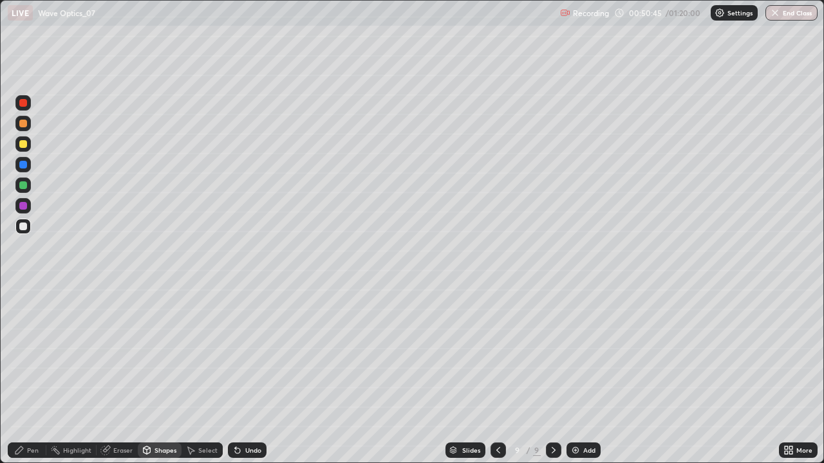
click at [30, 376] on div "Pen" at bounding box center [33, 450] width 12 height 6
click at [252, 376] on div "Undo" at bounding box center [253, 450] width 16 height 6
click at [251, 376] on div "Undo" at bounding box center [253, 450] width 16 height 6
click at [249, 376] on div "Undo" at bounding box center [253, 450] width 16 height 6
click at [251, 376] on div "Undo" at bounding box center [253, 450] width 16 height 6
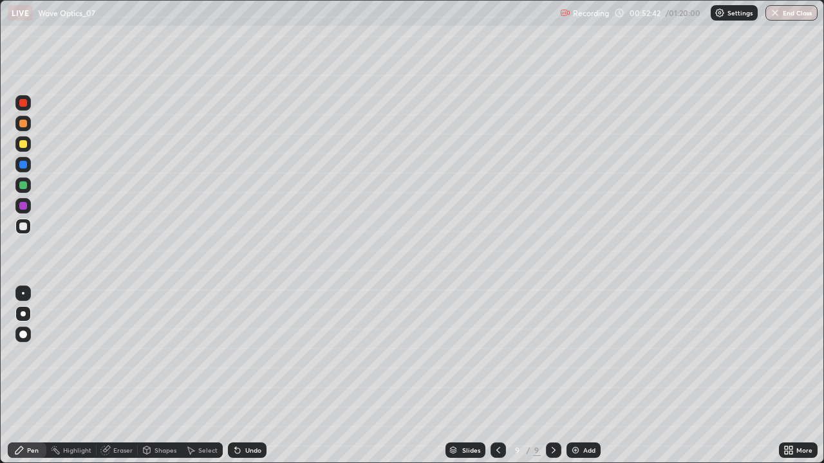
click at [248, 376] on div "Undo" at bounding box center [253, 450] width 16 height 6
click at [241, 376] on div "Undo" at bounding box center [247, 450] width 39 height 15
click at [22, 187] on div at bounding box center [23, 185] width 8 height 8
click at [252, 376] on div "Undo" at bounding box center [253, 450] width 16 height 6
click at [247, 376] on div "Undo" at bounding box center [253, 450] width 16 height 6
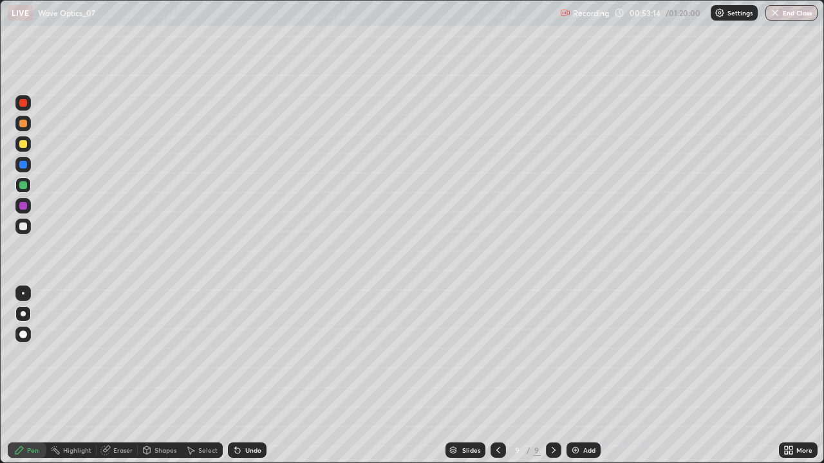
click at [246, 376] on div "Undo" at bounding box center [247, 450] width 39 height 15
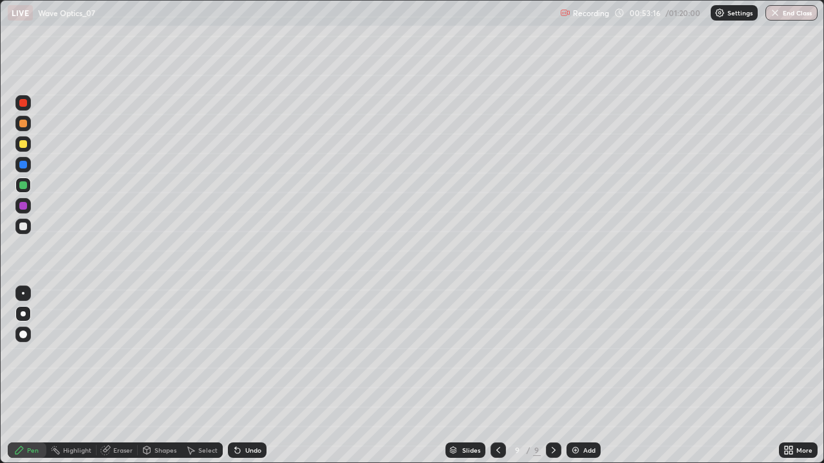
click at [245, 376] on div "Undo" at bounding box center [247, 450] width 39 height 15
click at [23, 147] on div at bounding box center [23, 144] width 8 height 8
click at [550, 376] on icon at bounding box center [553, 450] width 10 height 10
click at [552, 376] on icon at bounding box center [553, 450] width 10 height 10
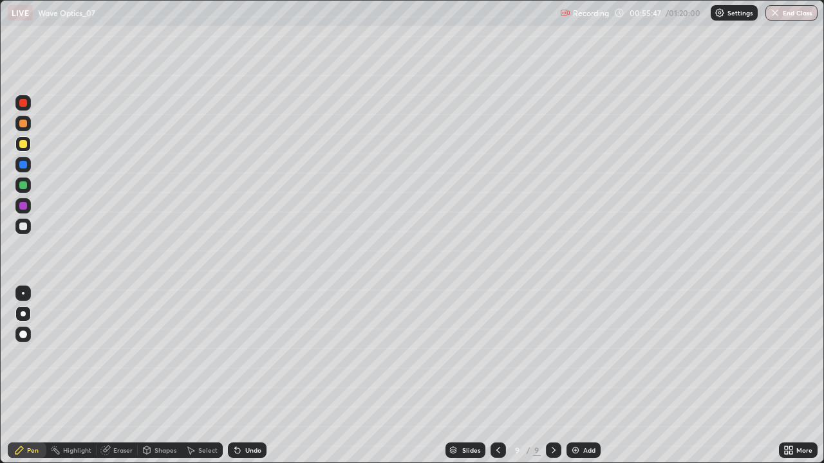
click at [552, 376] on icon at bounding box center [553, 450] width 10 height 10
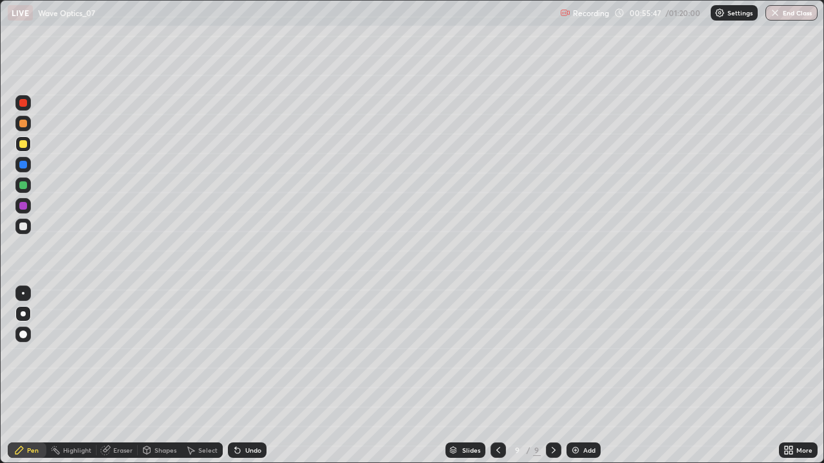
click at [552, 376] on icon at bounding box center [553, 450] width 10 height 10
click at [553, 376] on icon at bounding box center [553, 450] width 10 height 10
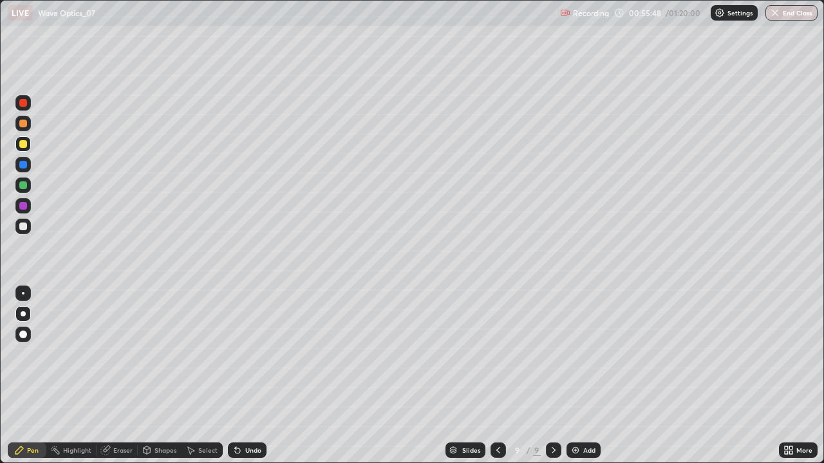
click at [579, 376] on img at bounding box center [575, 450] width 10 height 10
click at [23, 225] on div at bounding box center [23, 227] width 8 height 8
click at [245, 376] on div "Undo" at bounding box center [253, 450] width 16 height 6
click at [163, 376] on div "Shapes" at bounding box center [165, 450] width 22 height 6
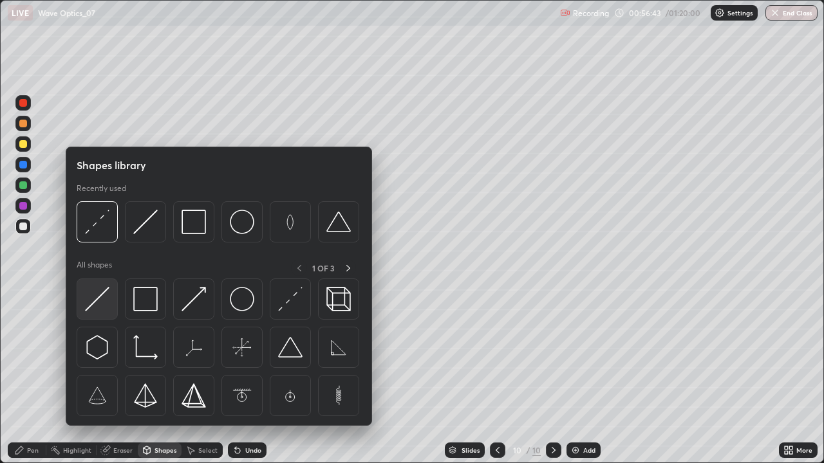
click at [108, 300] on img at bounding box center [97, 299] width 24 height 24
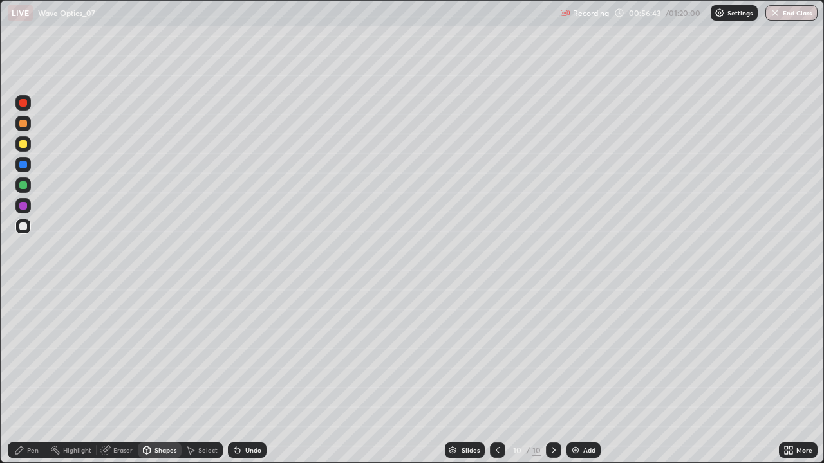
click at [28, 228] on div at bounding box center [22, 226] width 15 height 15
click at [243, 376] on div "Undo" at bounding box center [247, 450] width 39 height 15
click at [36, 376] on div "Pen" at bounding box center [27, 450] width 39 height 15
click at [240, 376] on icon at bounding box center [237, 450] width 10 height 10
click at [152, 376] on div "Shapes" at bounding box center [160, 450] width 44 height 15
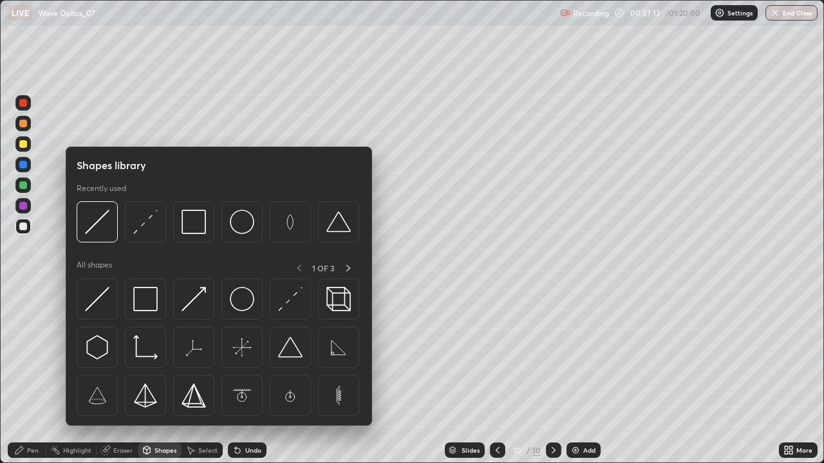
click at [196, 376] on div "Select" at bounding box center [201, 450] width 41 height 15
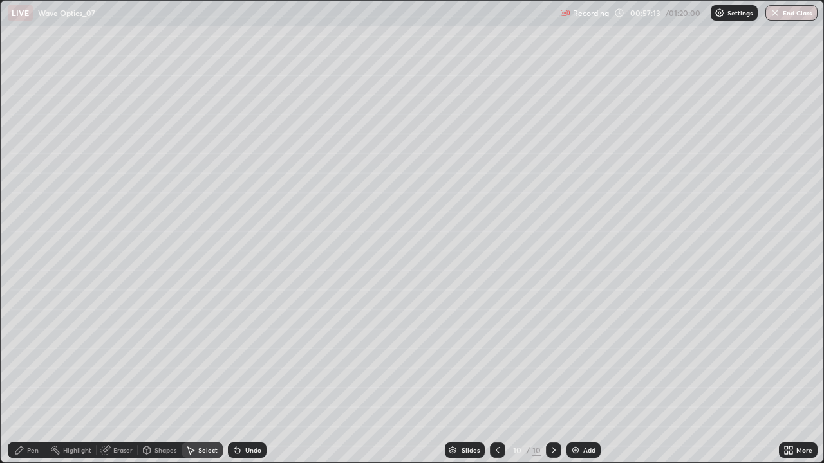
click at [167, 376] on div "Shapes" at bounding box center [165, 450] width 22 height 6
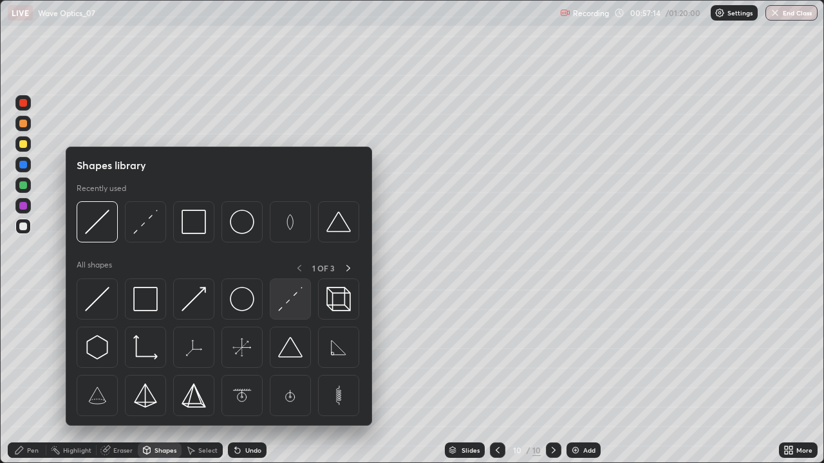
click at [291, 304] on img at bounding box center [290, 299] width 24 height 24
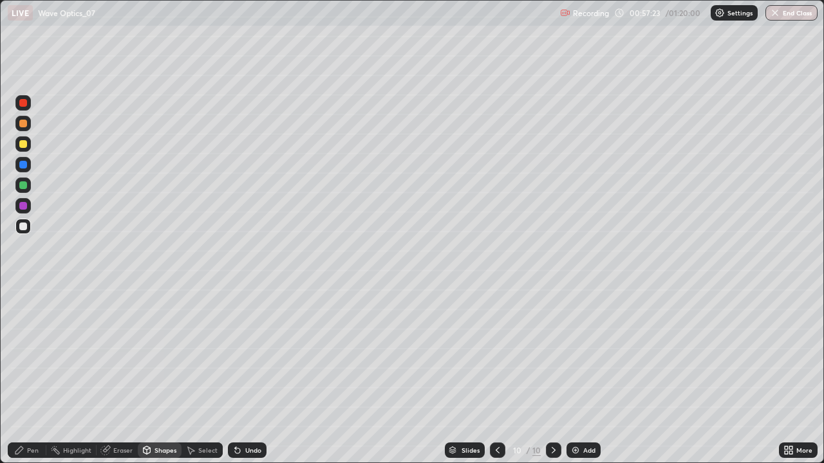
click at [26, 376] on div "Pen" at bounding box center [27, 450] width 39 height 15
click at [160, 376] on div "Shapes" at bounding box center [165, 450] width 22 height 6
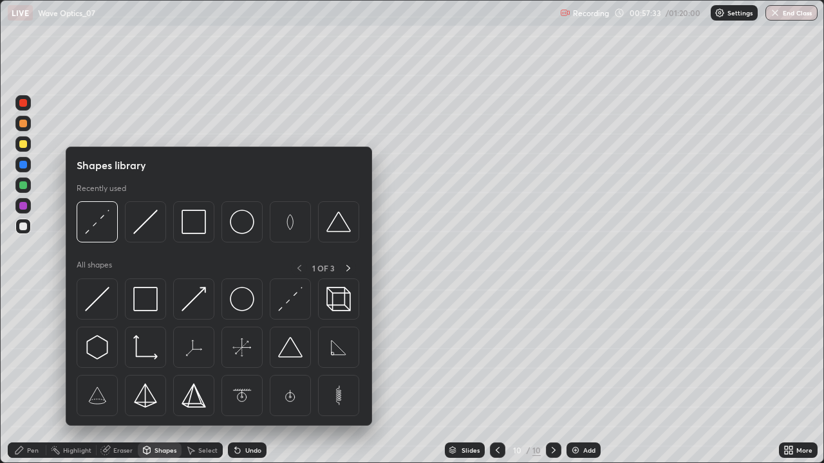
click at [93, 299] on img at bounding box center [97, 299] width 24 height 24
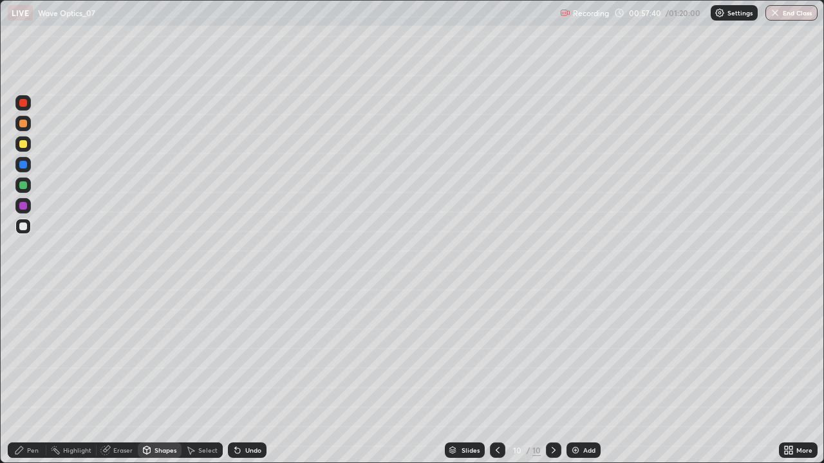
click at [113, 376] on div "Eraser" at bounding box center [122, 450] width 19 height 6
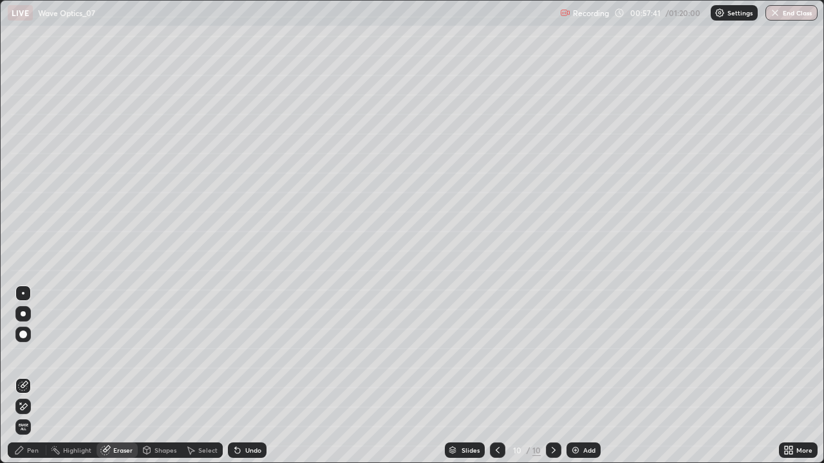
click at [23, 376] on icon at bounding box center [23, 386] width 10 height 10
click at [34, 376] on div "Pen" at bounding box center [33, 450] width 12 height 6
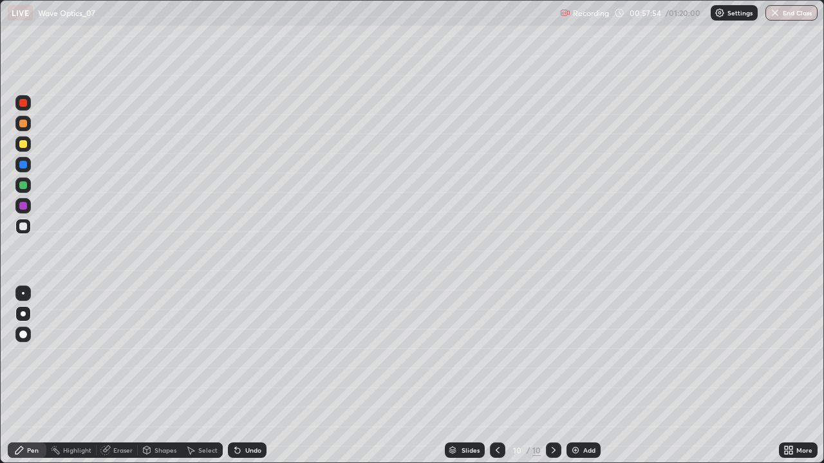
click at [154, 376] on div "Shapes" at bounding box center [165, 450] width 22 height 6
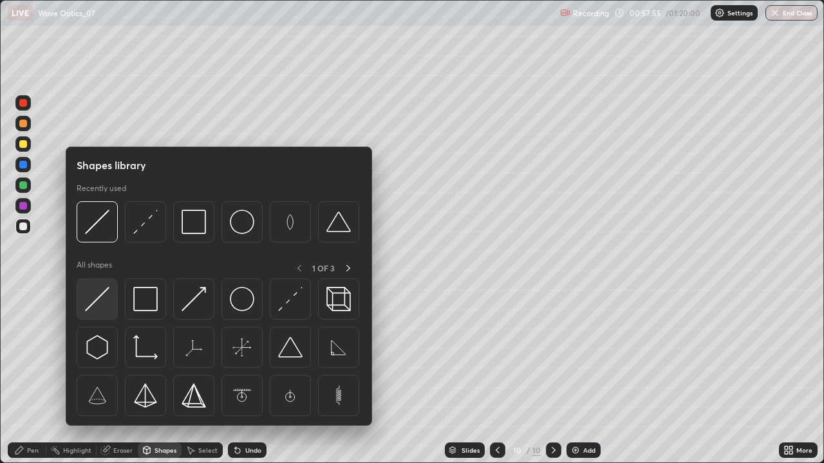
click at [102, 298] on img at bounding box center [97, 299] width 24 height 24
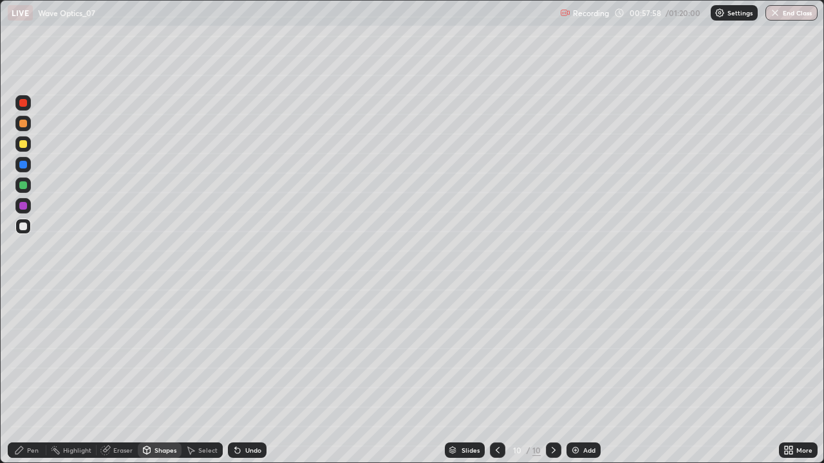
click at [26, 376] on div "Pen" at bounding box center [27, 450] width 39 height 15
click at [23, 189] on div at bounding box center [23, 185] width 8 height 8
click at [250, 376] on div "Undo" at bounding box center [253, 450] width 16 height 6
click at [24, 143] on div at bounding box center [23, 144] width 8 height 8
click at [552, 376] on icon at bounding box center [553, 450] width 10 height 10
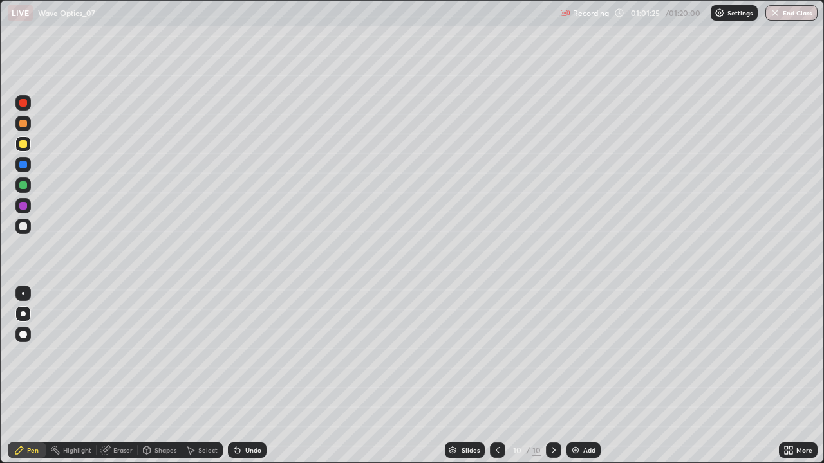
click at [576, 376] on img at bounding box center [575, 450] width 10 height 10
click at [496, 376] on icon at bounding box center [498, 450] width 4 height 6
click at [250, 376] on div "Undo" at bounding box center [253, 450] width 16 height 6
click at [249, 376] on div "Undo" at bounding box center [253, 450] width 16 height 6
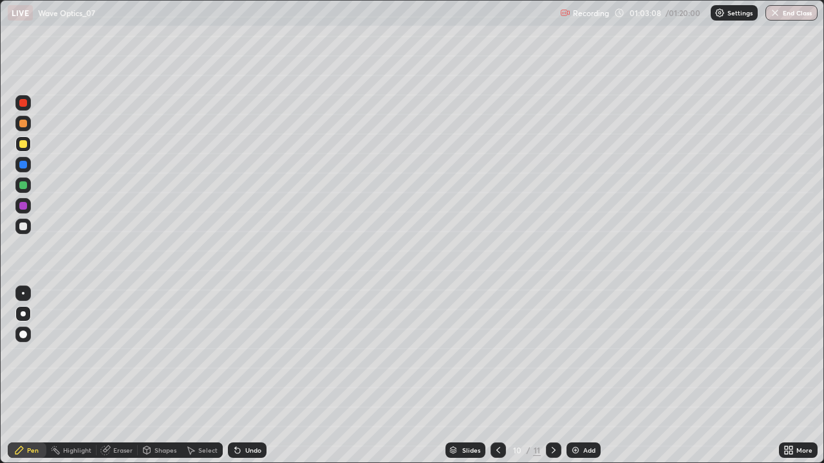
click at [249, 376] on div "Undo" at bounding box center [253, 450] width 16 height 6
click at [247, 376] on div "Undo" at bounding box center [247, 450] width 39 height 15
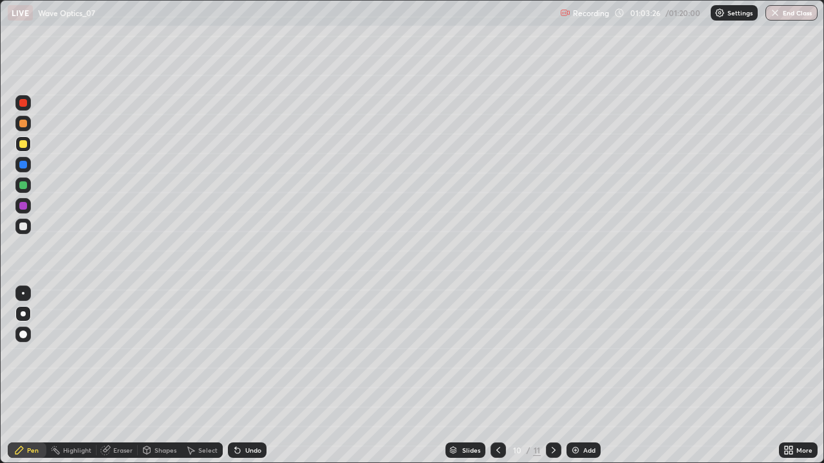
click at [247, 376] on div "Undo" at bounding box center [253, 450] width 16 height 6
click at [549, 376] on div at bounding box center [553, 450] width 15 height 15
click at [580, 376] on div "Add" at bounding box center [583, 450] width 34 height 15
click at [498, 376] on icon at bounding box center [498, 450] width 10 height 10
click at [501, 376] on div at bounding box center [497, 450] width 15 height 15
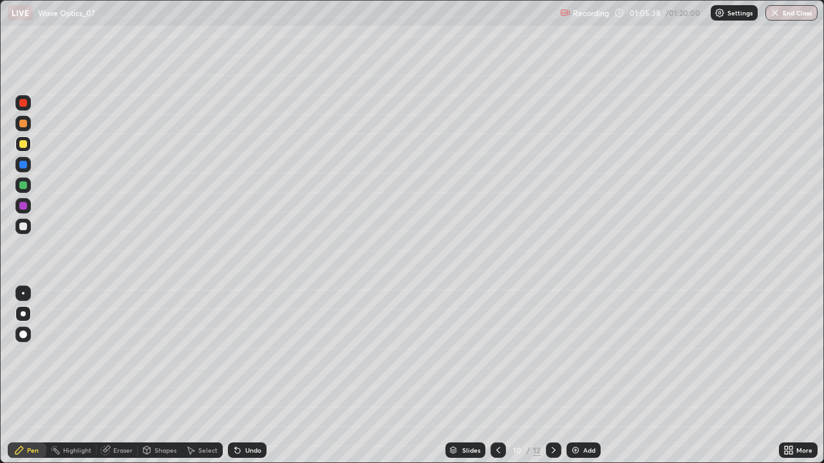
click at [250, 376] on div "Undo" at bounding box center [247, 450] width 39 height 15
click at [245, 376] on div "Undo" at bounding box center [247, 450] width 39 height 15
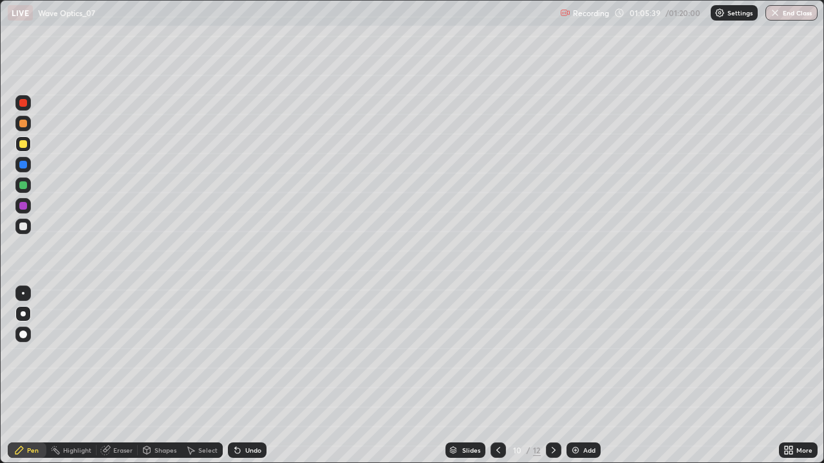
click at [243, 376] on div "Undo" at bounding box center [247, 450] width 39 height 15
click at [247, 376] on div "Undo" at bounding box center [247, 450] width 39 height 15
click at [248, 376] on div "Undo" at bounding box center [247, 450] width 39 height 15
click at [205, 376] on div "Select" at bounding box center [207, 450] width 19 height 6
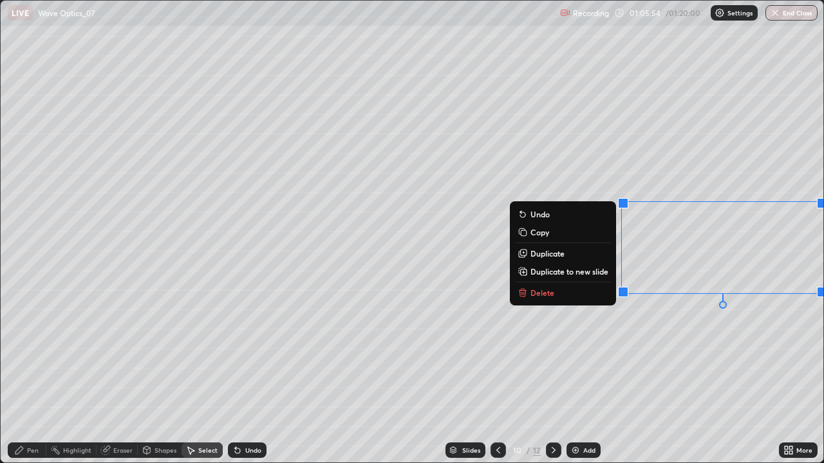
click at [581, 293] on button "Delete" at bounding box center [563, 292] width 96 height 15
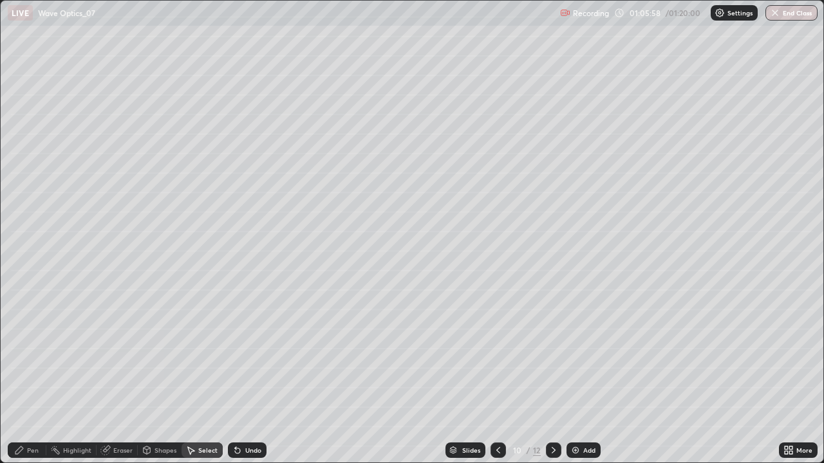
click at [35, 376] on div "Pen" at bounding box center [33, 450] width 12 height 6
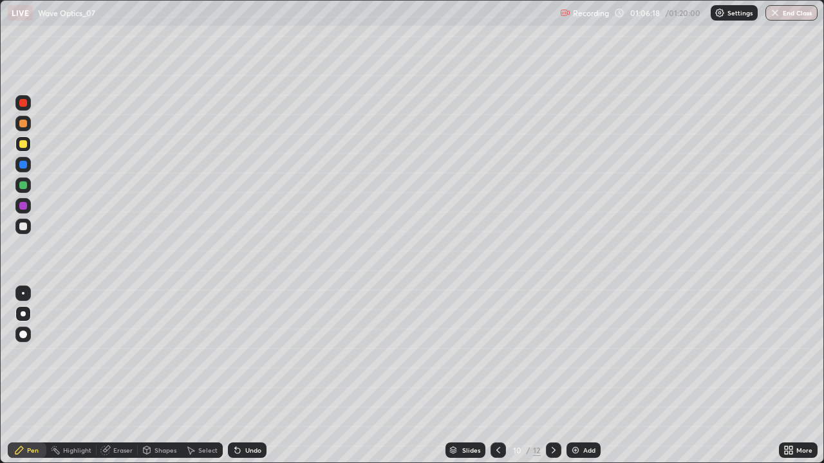
click at [250, 376] on div "Undo" at bounding box center [253, 450] width 16 height 6
click at [253, 376] on div "Undo" at bounding box center [253, 450] width 16 height 6
click at [551, 376] on icon at bounding box center [553, 450] width 10 height 10
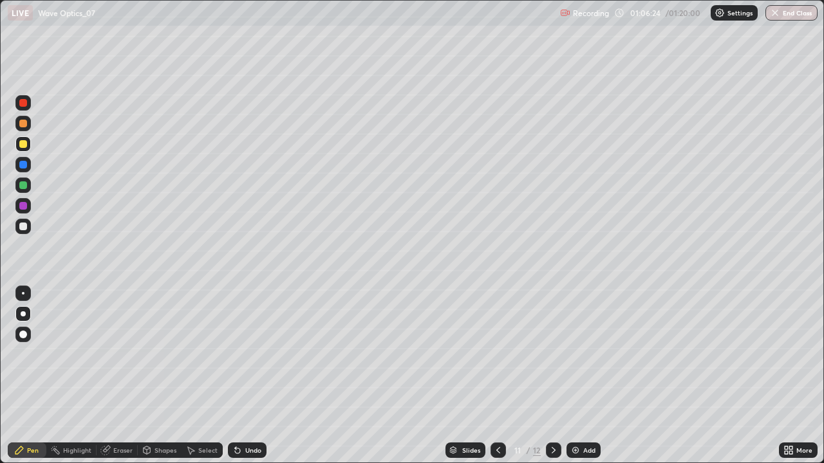
click at [552, 376] on icon at bounding box center [553, 450] width 10 height 10
click at [553, 376] on icon at bounding box center [553, 450] width 10 height 10
click at [586, 376] on div "Add" at bounding box center [583, 450] width 34 height 15
click at [26, 225] on div at bounding box center [23, 227] width 8 height 8
click at [235, 376] on icon at bounding box center [237, 450] width 5 height 5
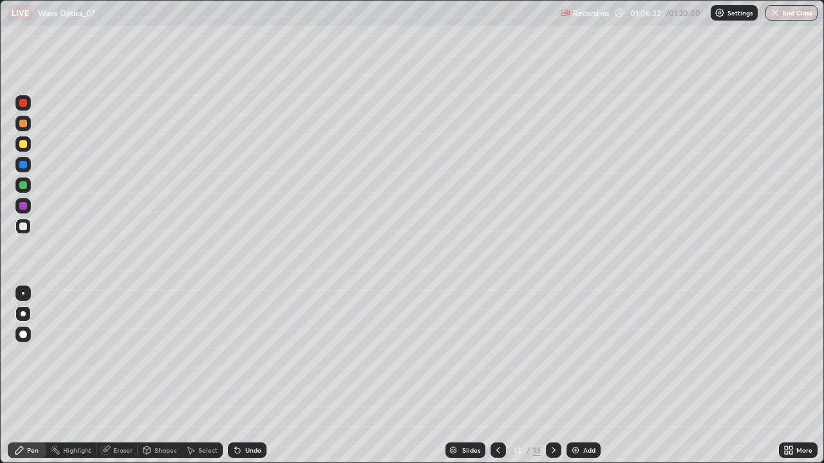
click at [236, 376] on icon at bounding box center [237, 450] width 5 height 5
click at [252, 376] on div "Undo" at bounding box center [253, 450] width 16 height 6
click at [255, 376] on div "Undo" at bounding box center [253, 450] width 16 height 6
click at [551, 376] on icon at bounding box center [553, 450] width 4 height 6
click at [592, 376] on div "Add" at bounding box center [583, 450] width 34 height 15
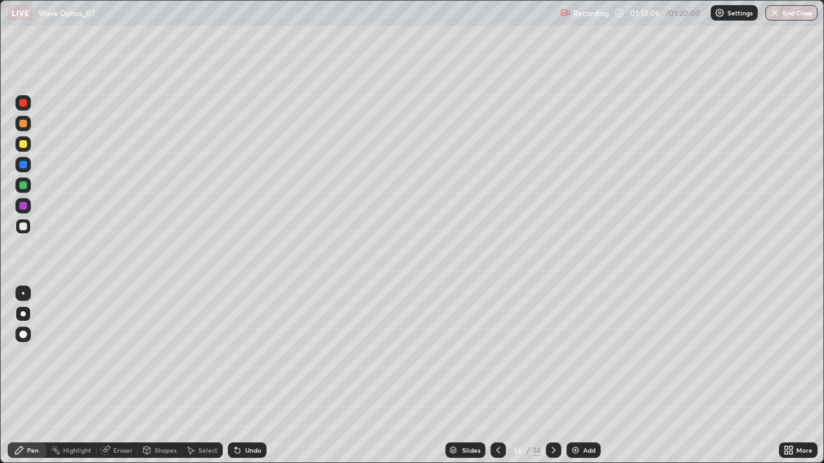
click at [199, 376] on div "Select" at bounding box center [207, 450] width 19 height 6
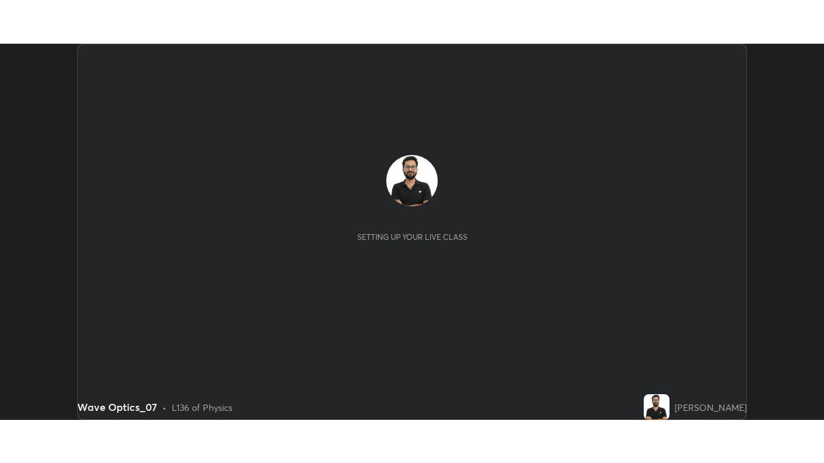
scroll to position [376, 823]
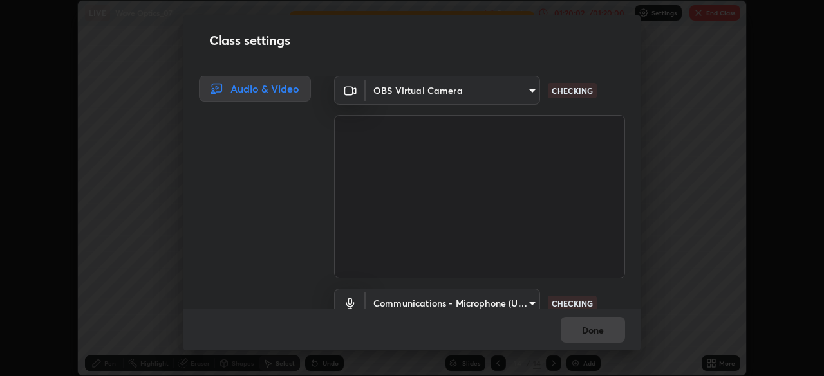
click at [727, 354] on div "Class settings Audio & Video OBS Virtual Camera 19a482830878983fd0552869741ef38…" at bounding box center [412, 188] width 824 height 376
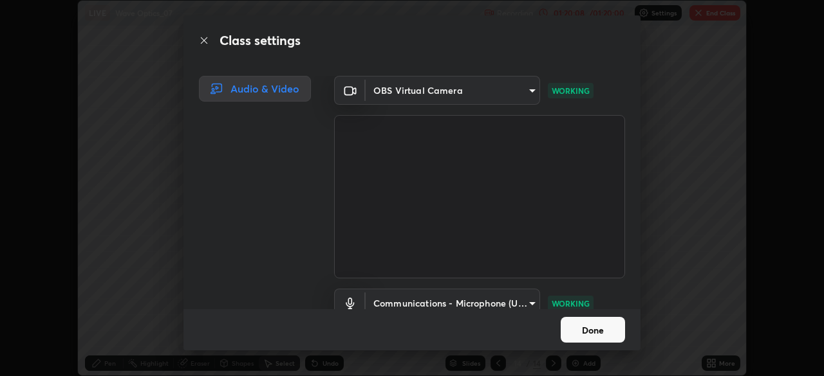
click at [604, 329] on button "Done" at bounding box center [592, 330] width 64 height 26
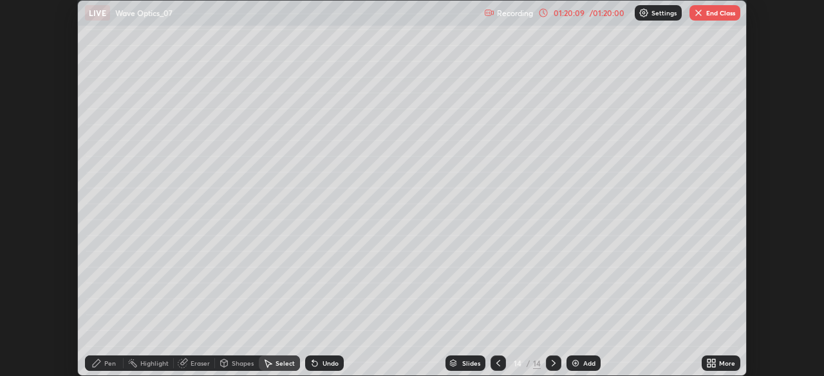
click at [720, 365] on div "More" at bounding box center [727, 363] width 16 height 6
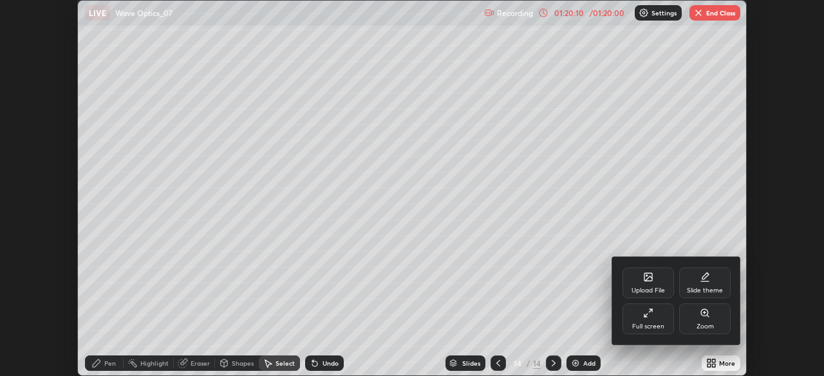
click at [653, 324] on div "Full screen" at bounding box center [648, 327] width 32 height 6
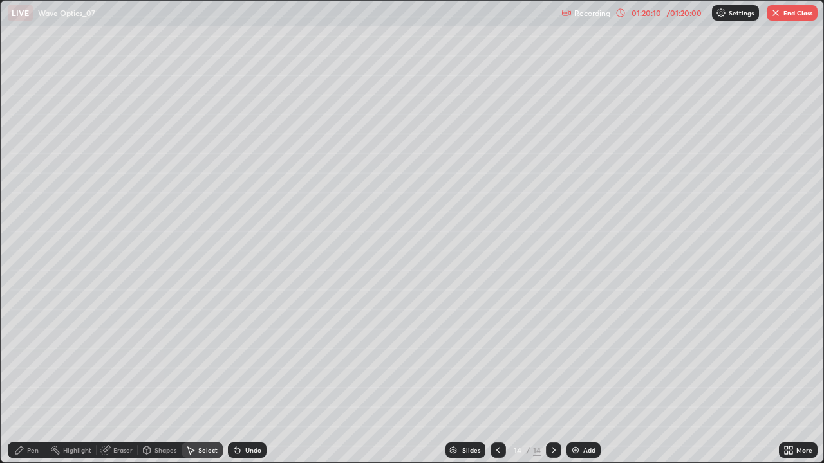
scroll to position [463, 824]
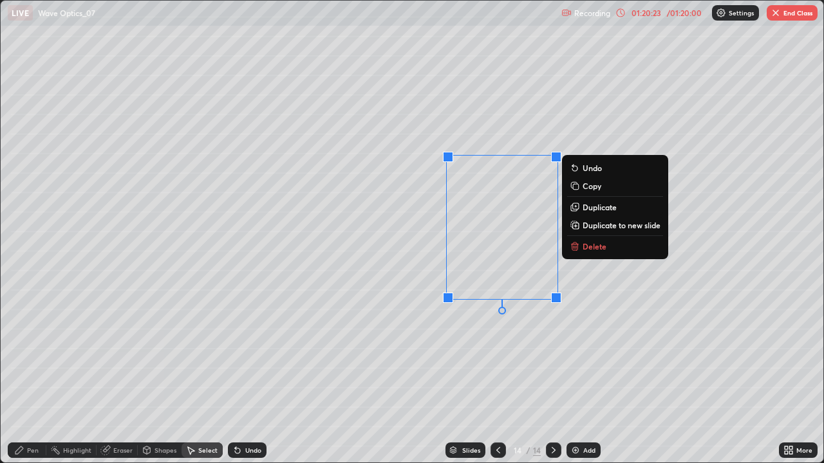
click at [533, 355] on div "0 ° Undo Copy Duplicate Duplicate to new slide Delete" at bounding box center [412, 232] width 822 height 462
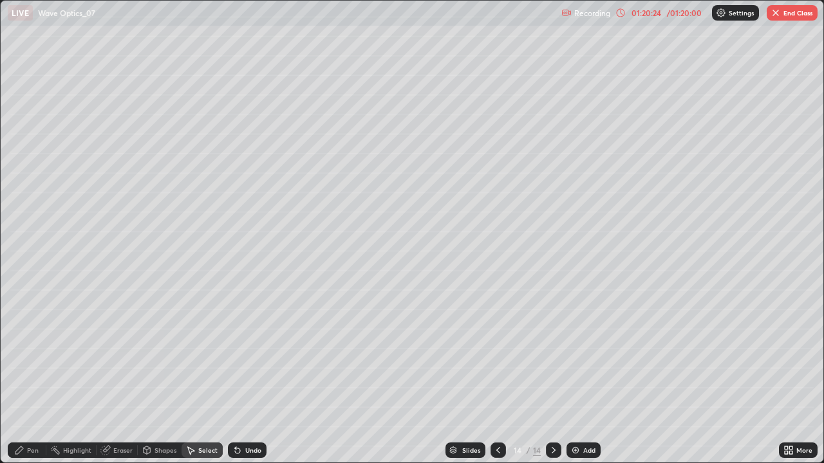
click at [33, 376] on div "Pen" at bounding box center [33, 450] width 12 height 6
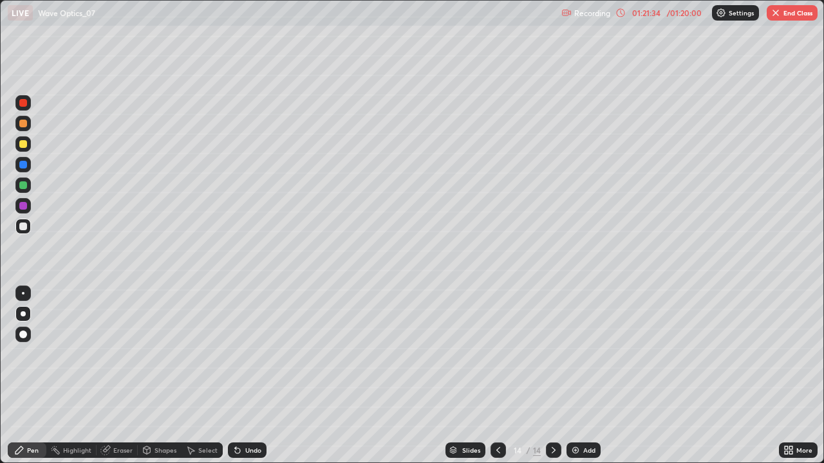
click at [203, 376] on div "Select" at bounding box center [207, 450] width 19 height 6
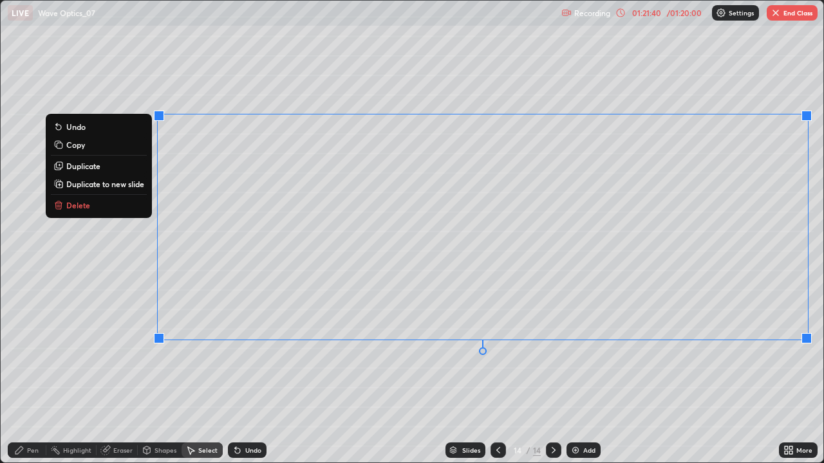
click at [87, 205] on p "Delete" at bounding box center [78, 205] width 24 height 10
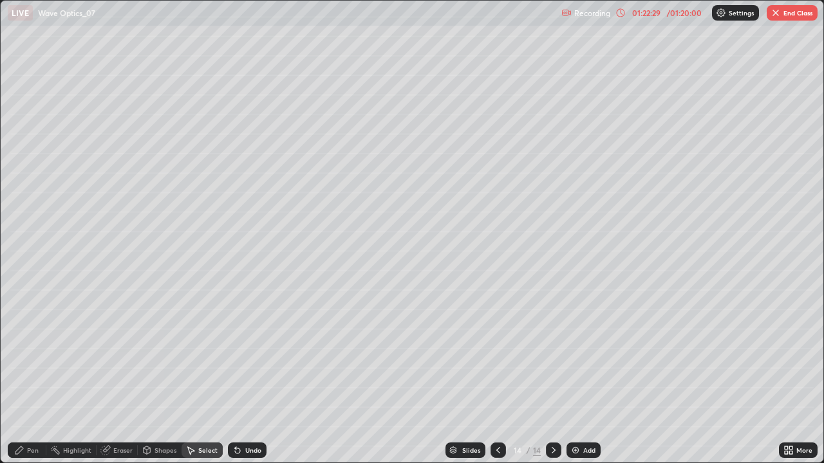
click at [789, 12] on button "End Class" at bounding box center [791, 12] width 51 height 15
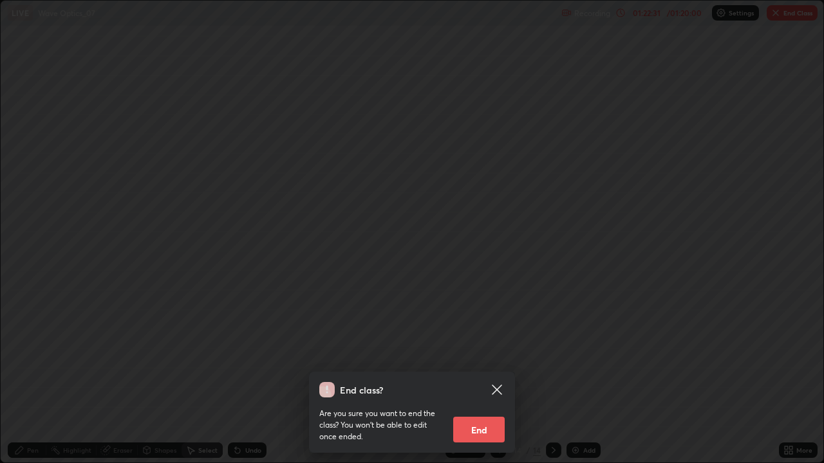
click at [483, 376] on button "End" at bounding box center [478, 430] width 51 height 26
